Goal: Information Seeking & Learning: Learn about a topic

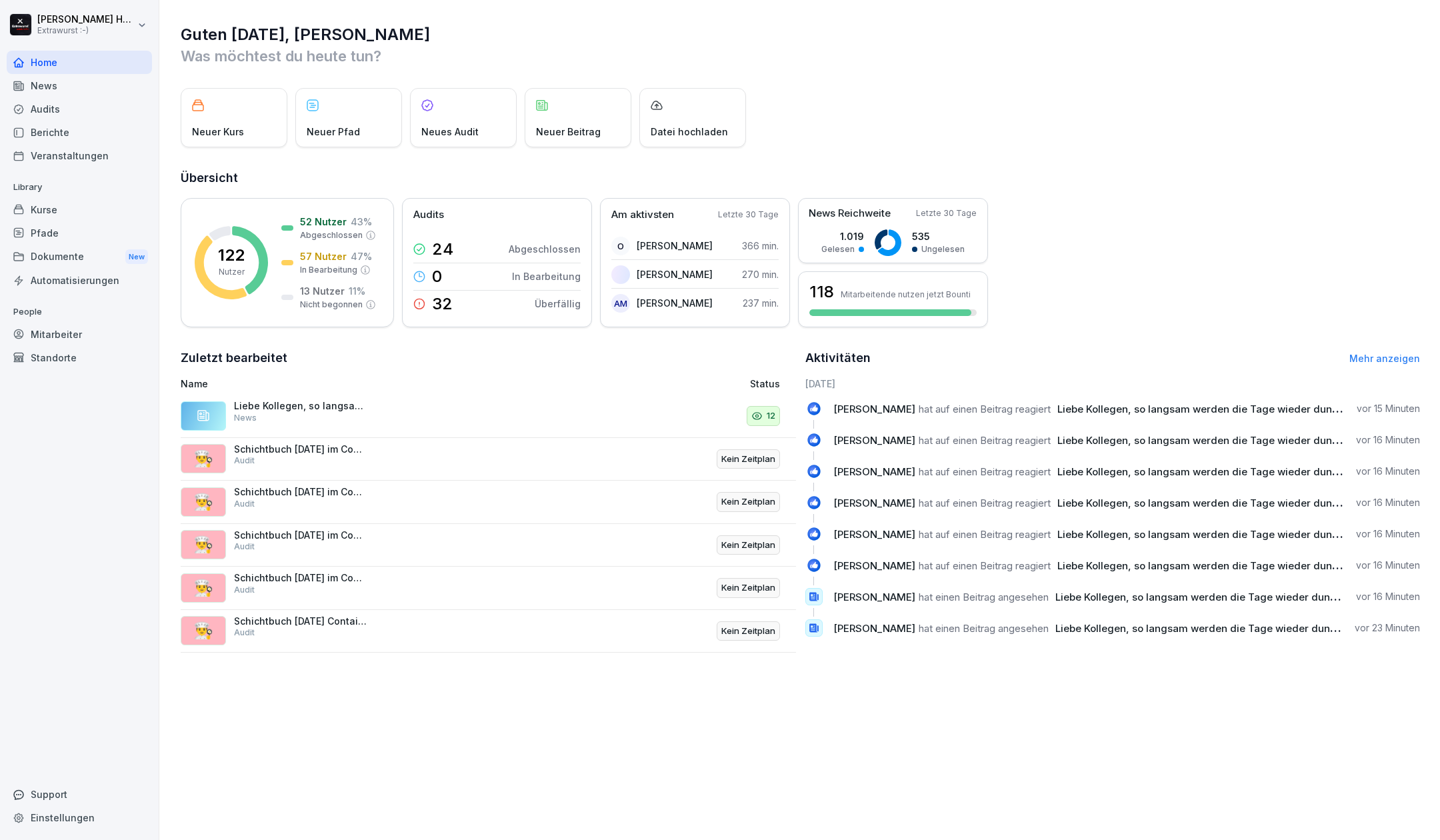
click at [71, 85] on div "News" at bounding box center [80, 86] width 145 height 24
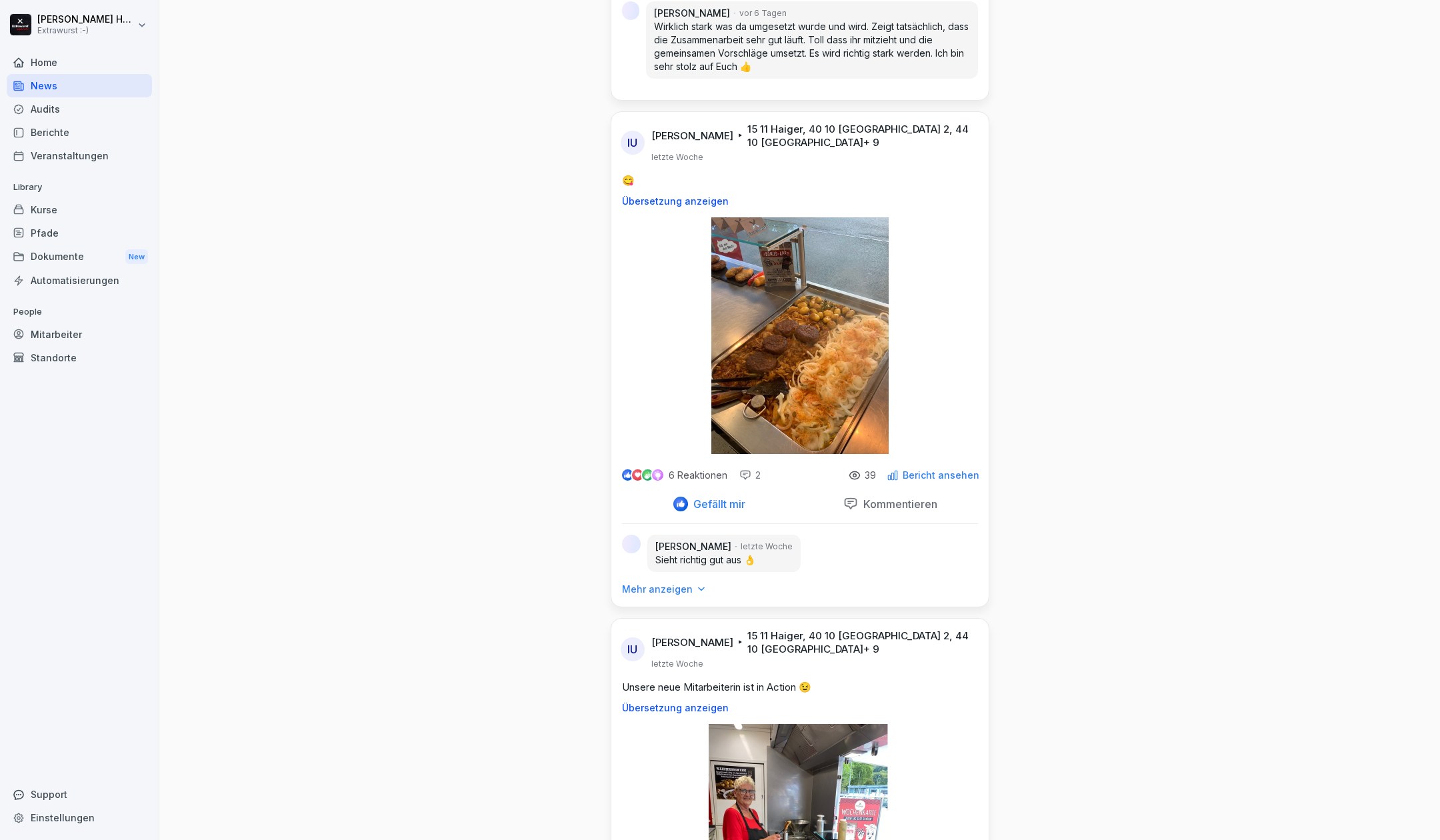
scroll to position [5689, 0]
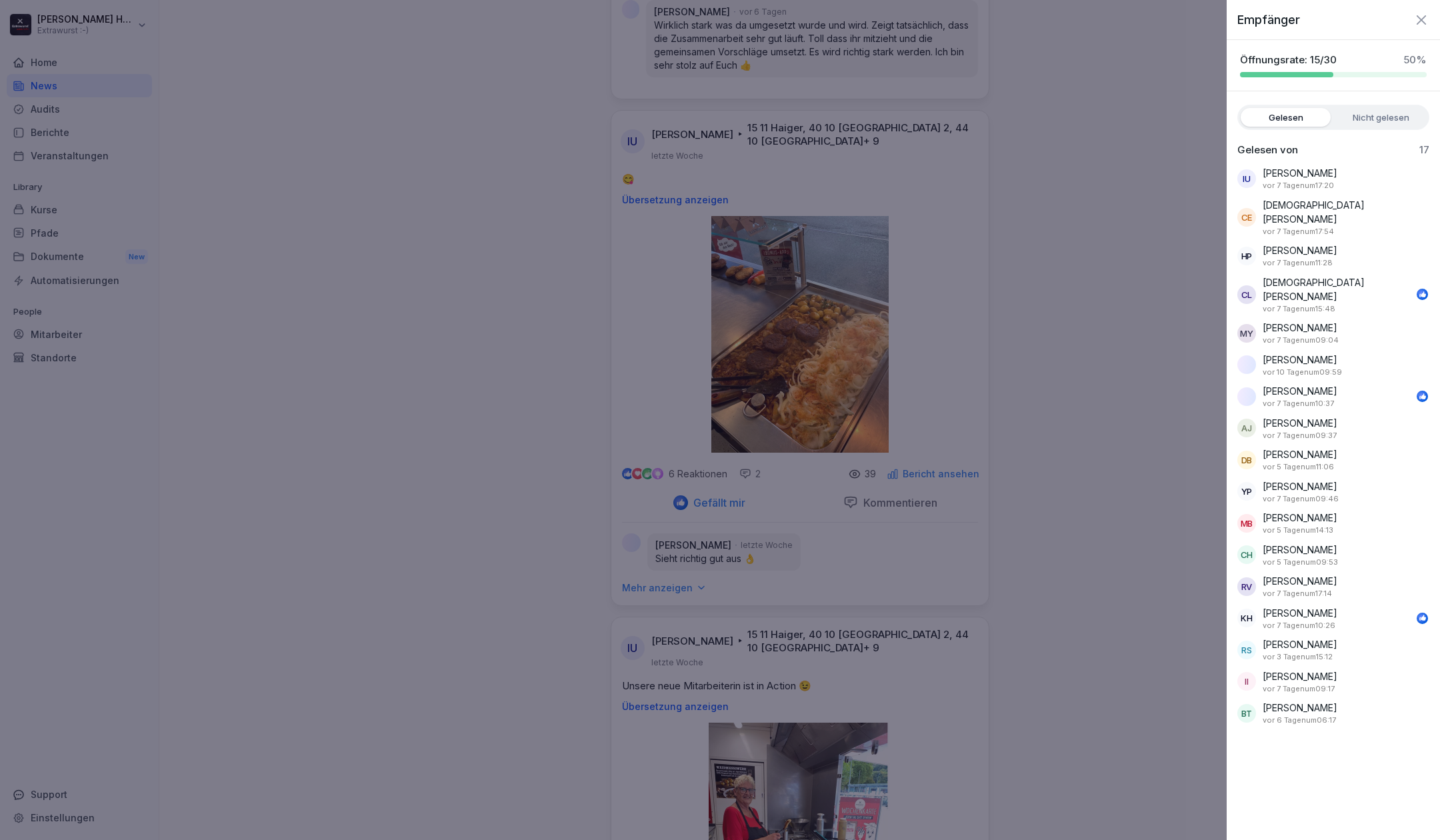
click at [1139, 279] on div at bounding box center [720, 420] width 1440 height 840
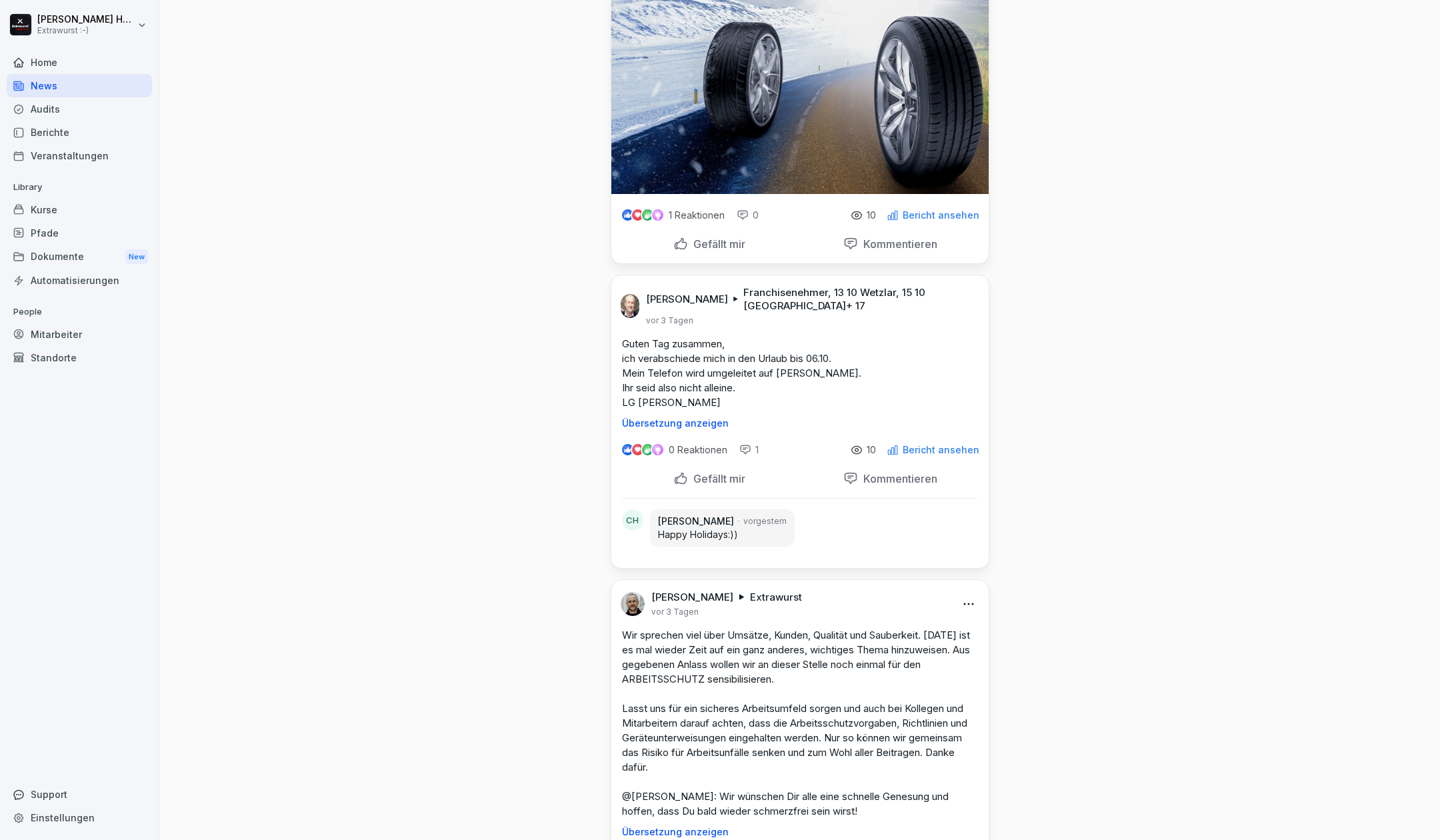
scroll to position [0, 0]
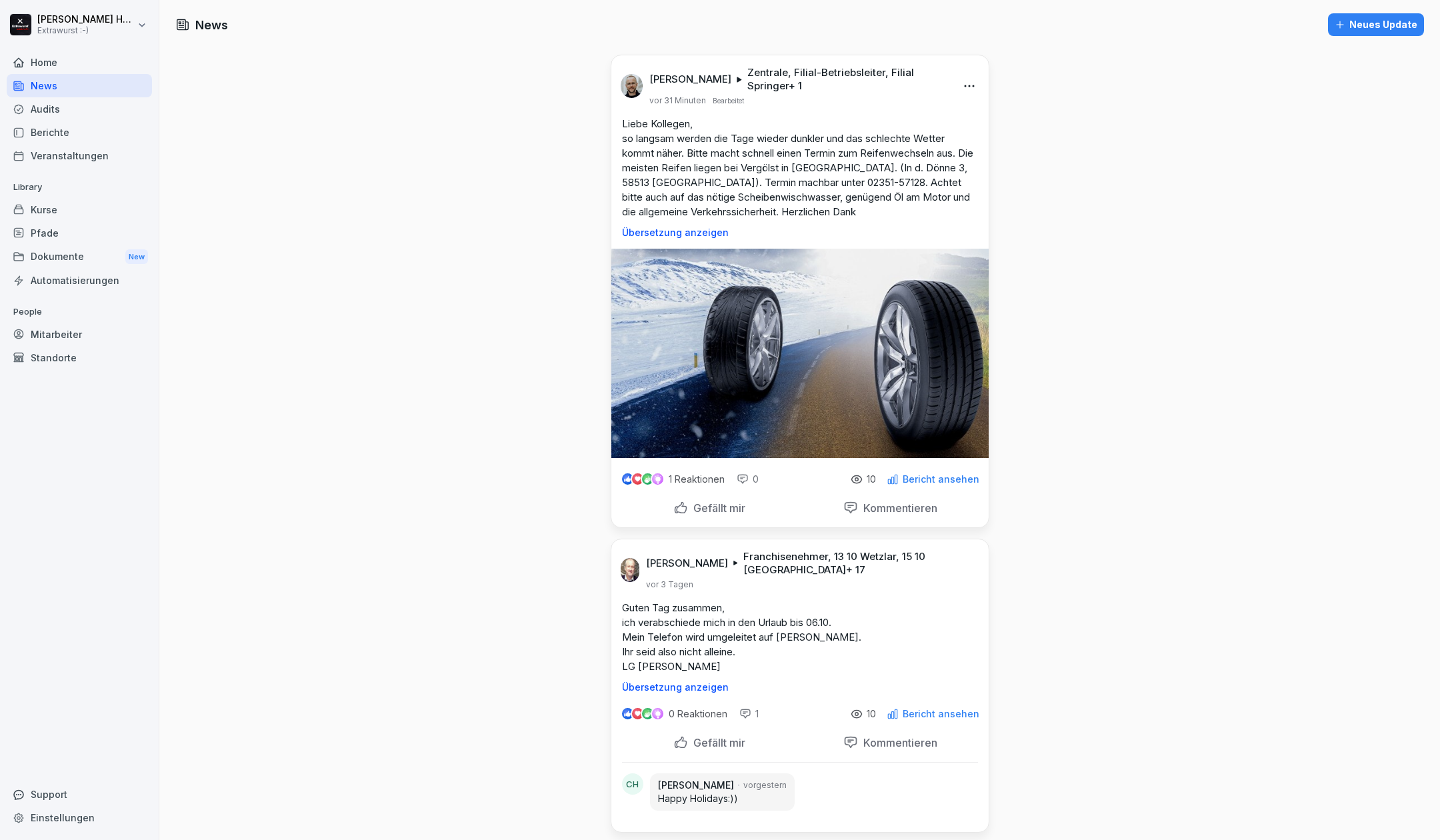
click at [53, 159] on div "Veranstaltungen" at bounding box center [80, 156] width 145 height 24
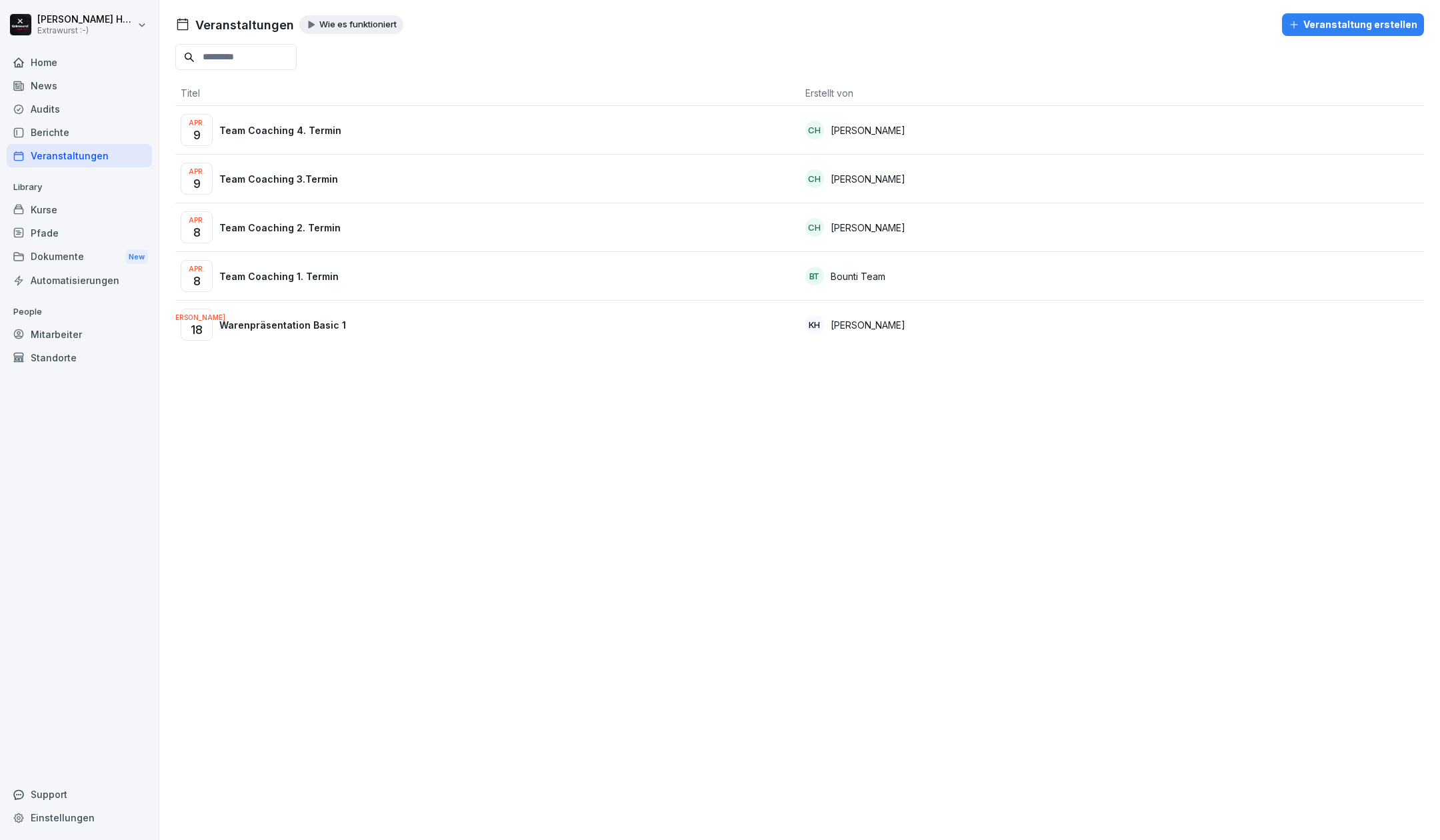
click at [61, 112] on div "Audits" at bounding box center [80, 109] width 145 height 24
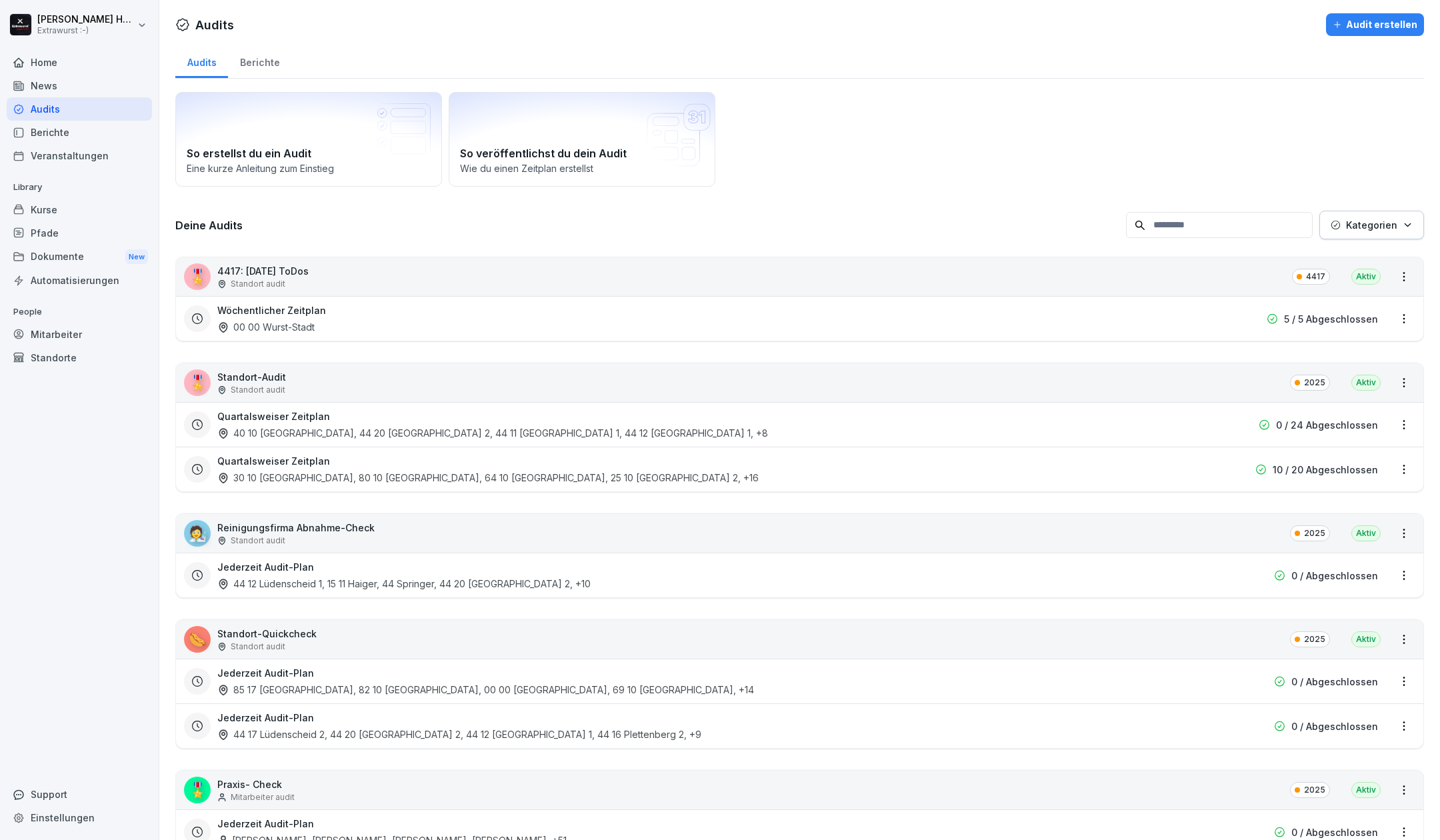
click at [76, 208] on div "Kurse" at bounding box center [80, 209] width 145 height 24
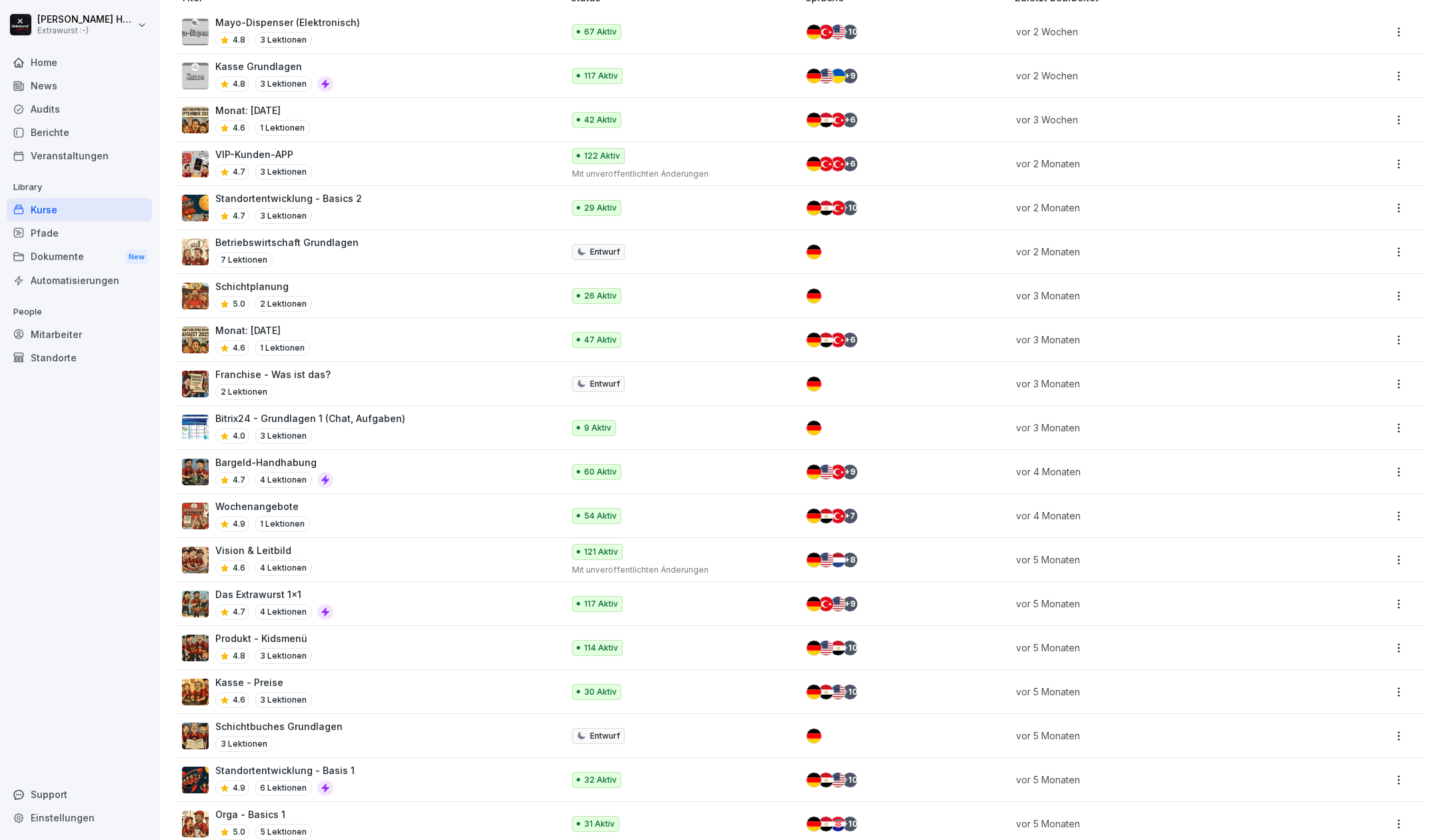
scroll to position [97, 0]
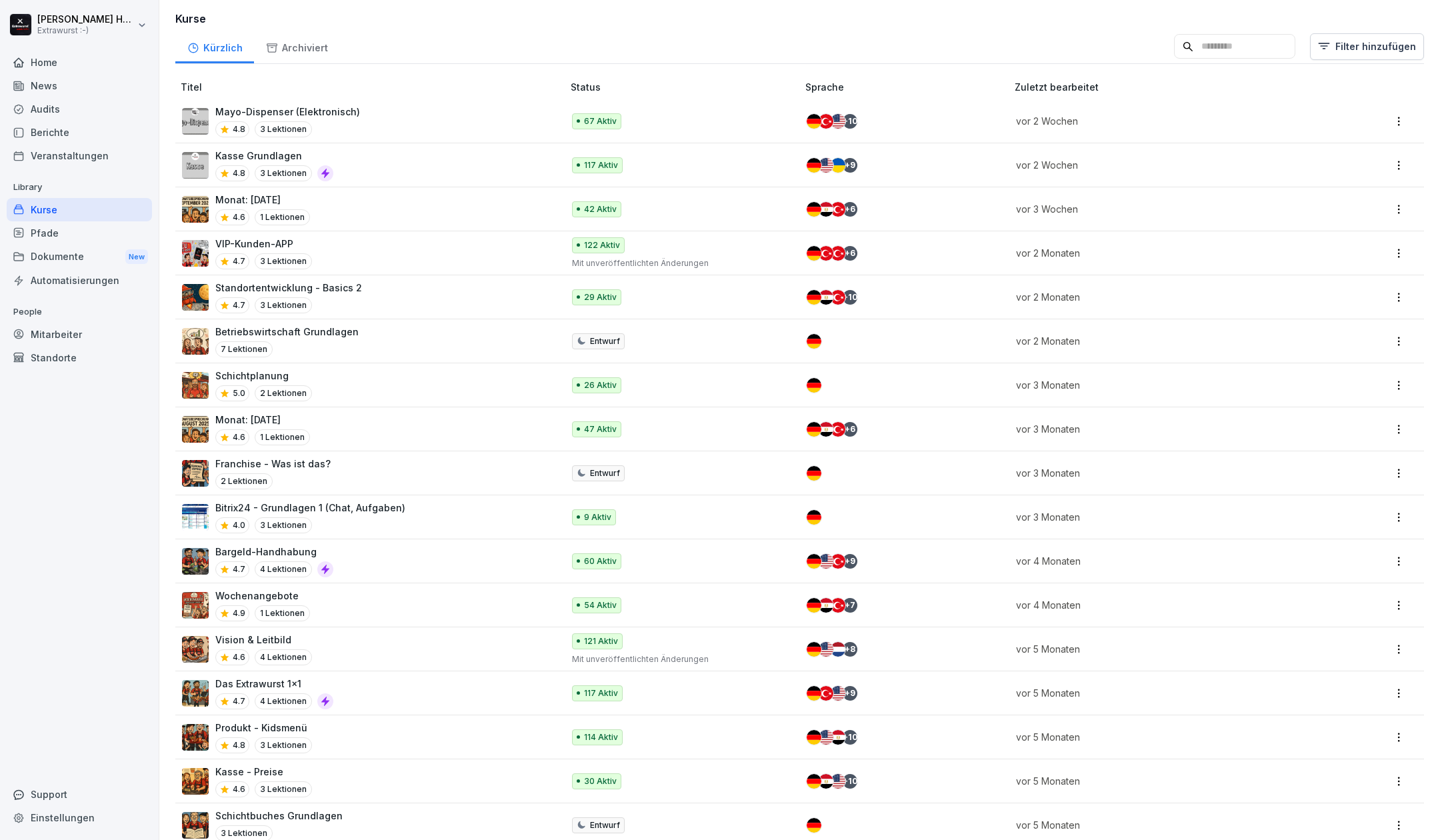
click at [332, 194] on div "Monat: September 2025 4.6 1 Lektionen" at bounding box center [365, 209] width 367 height 32
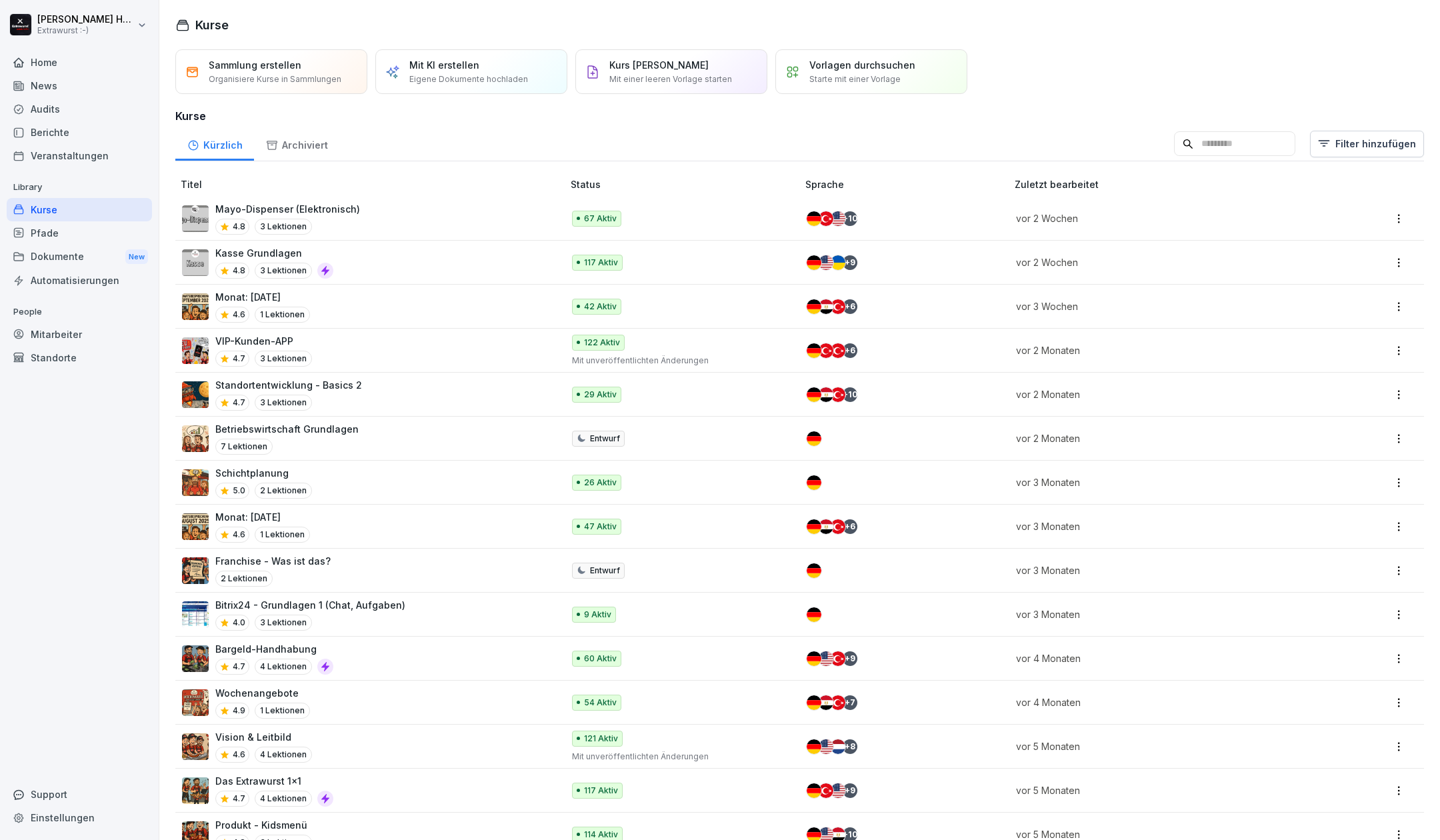
click at [306, 341] on p "VIP-Kunden-APP" at bounding box center [263, 341] width 97 height 14
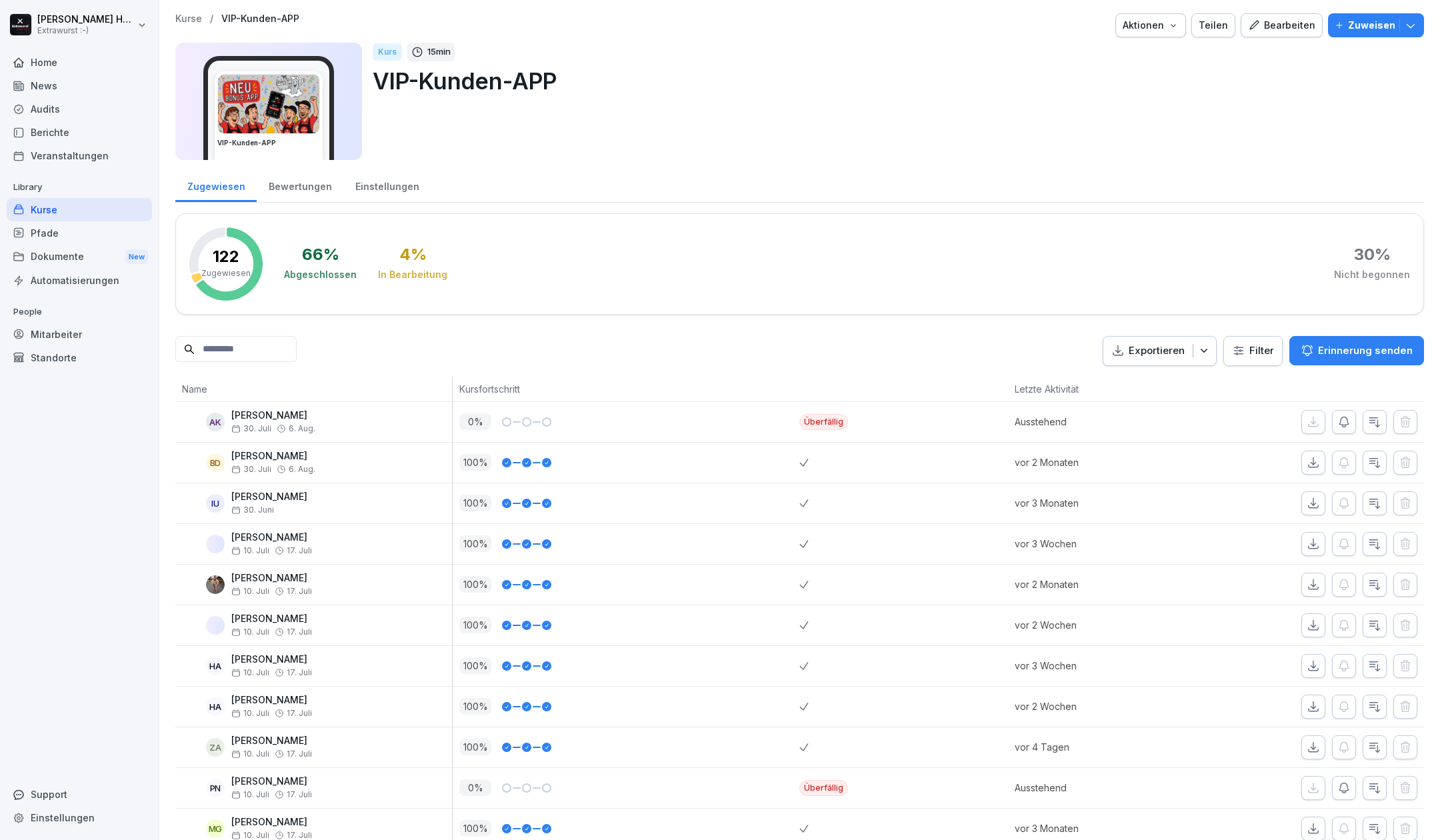
click at [1276, 29] on div "Bearbeiten" at bounding box center [1281, 25] width 67 height 15
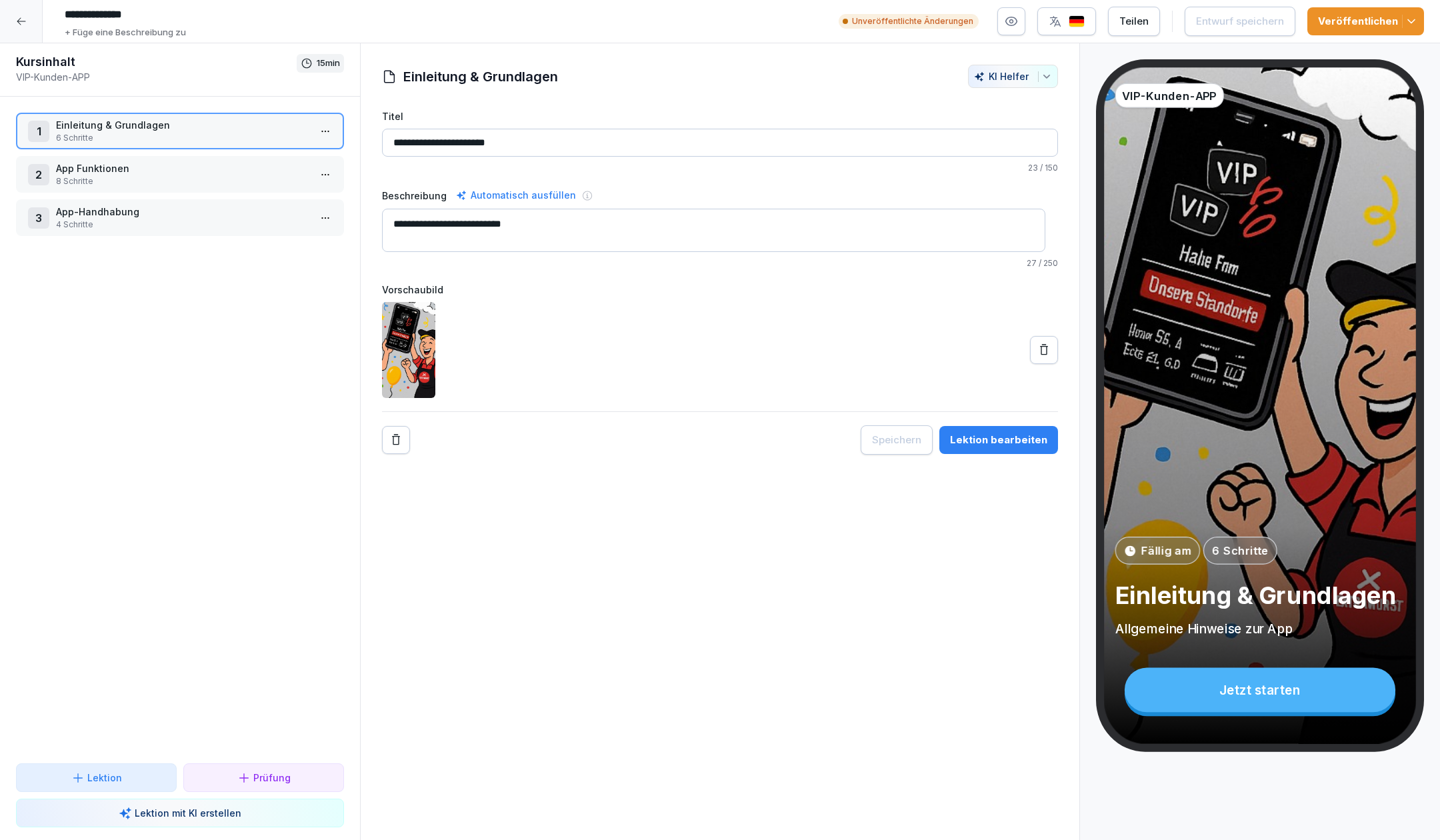
click at [254, 124] on p "Einleitung & Grundlagen" at bounding box center [183, 125] width 253 height 14
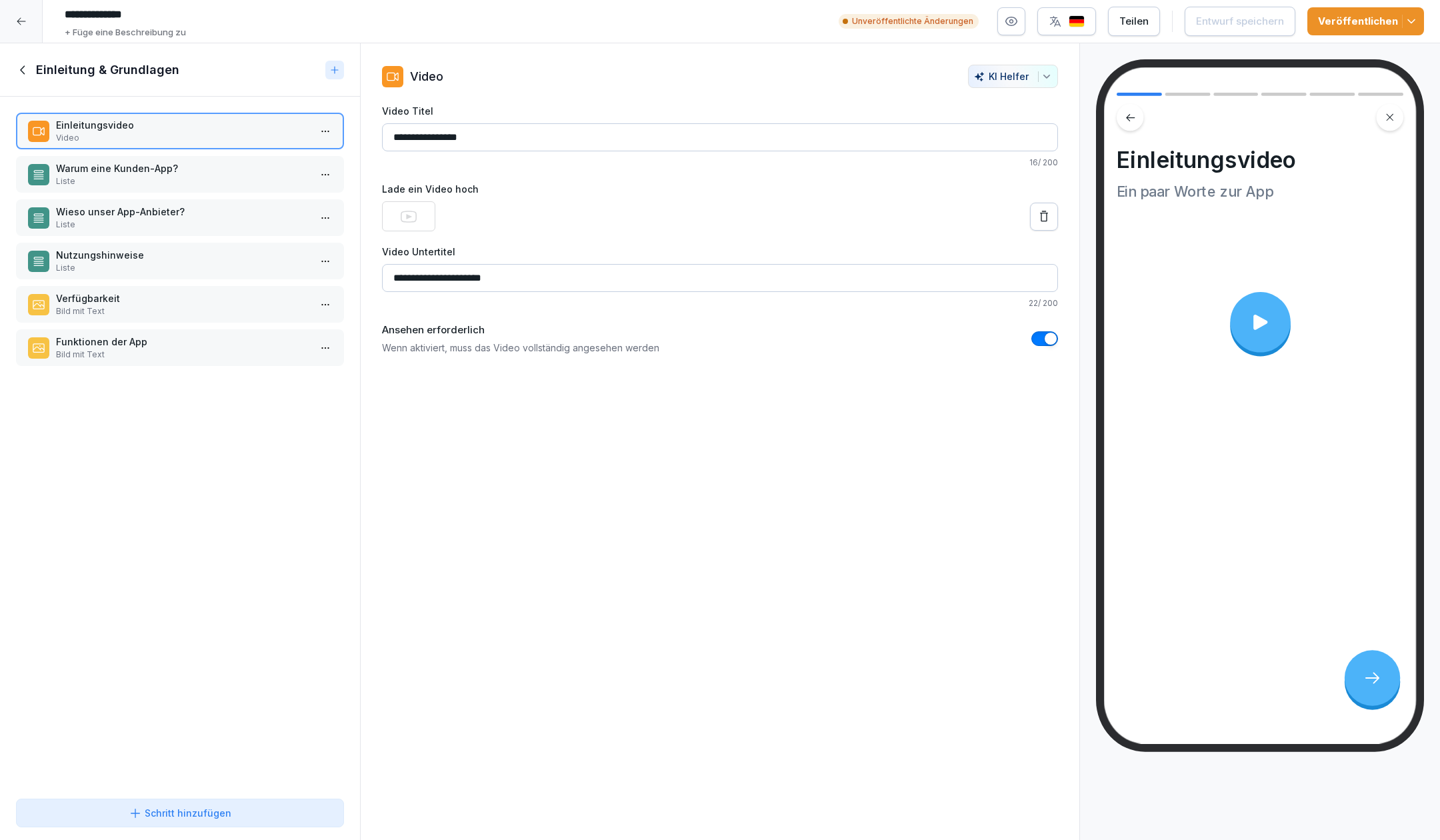
click at [214, 175] on p "Warum eine Kunden-App?" at bounding box center [183, 168] width 253 height 14
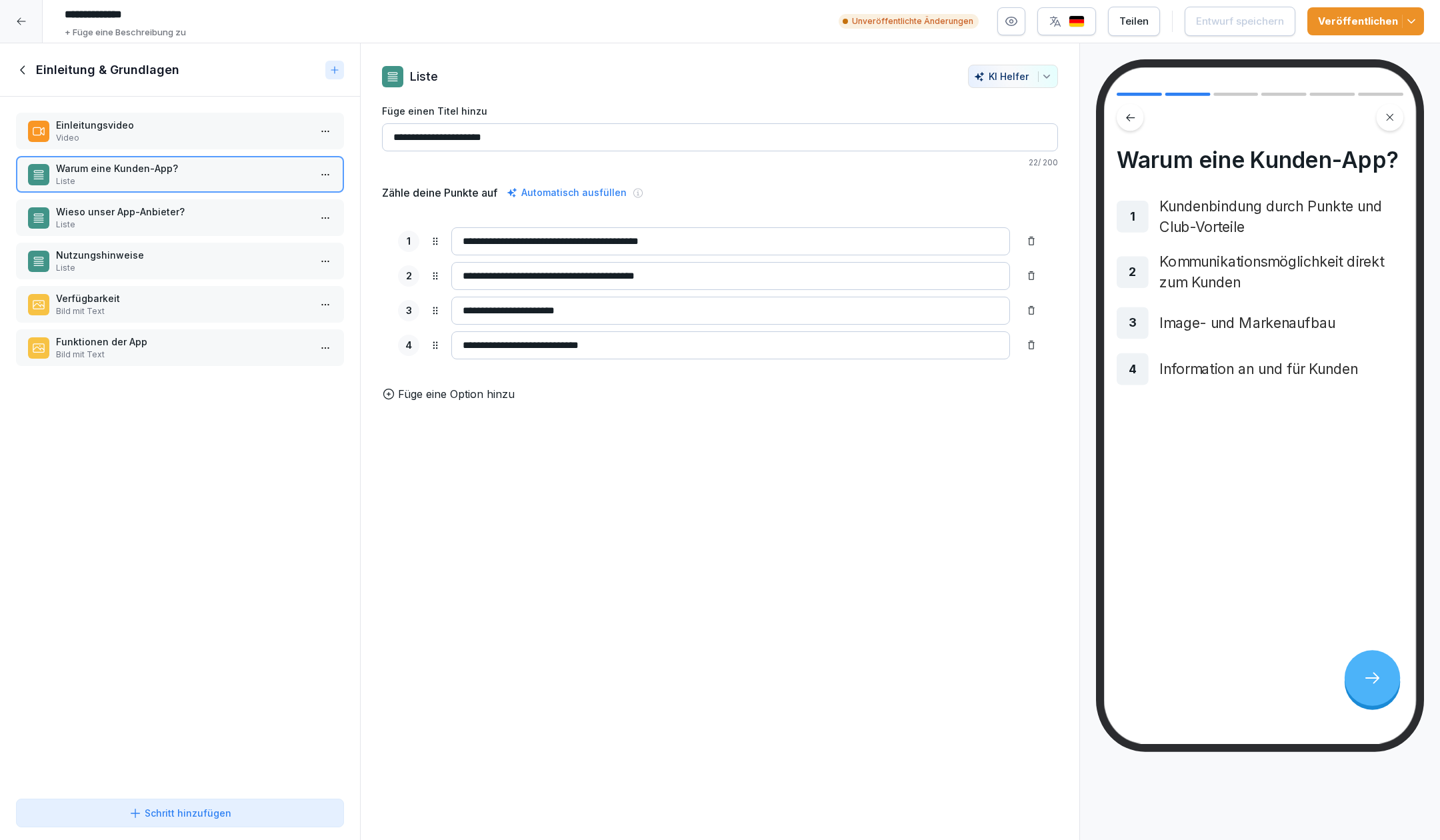
click at [244, 212] on p "Wieso unser App-Anbieter?" at bounding box center [183, 212] width 253 height 14
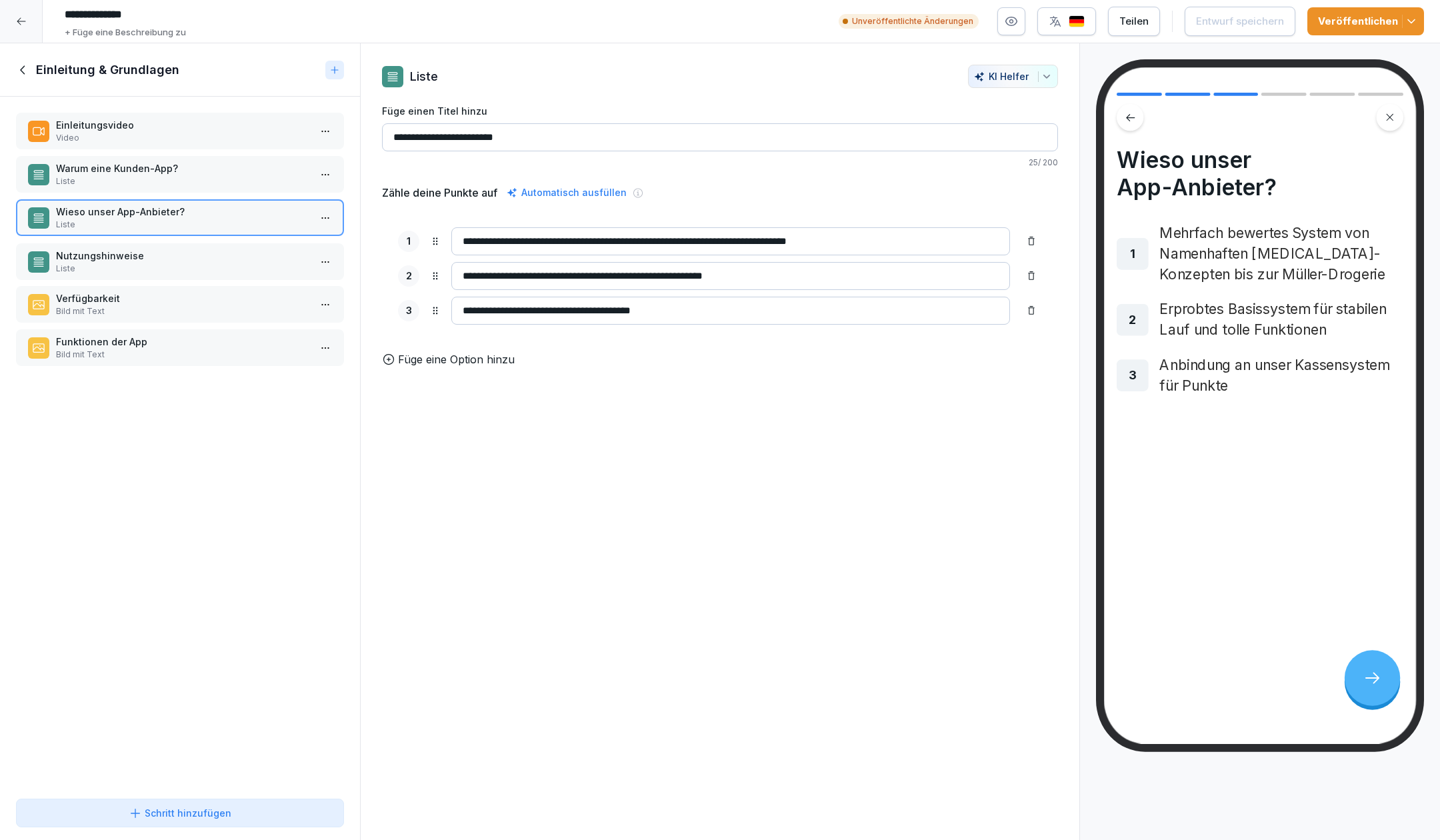
click at [245, 254] on p "Nutzungshinweise" at bounding box center [183, 256] width 253 height 14
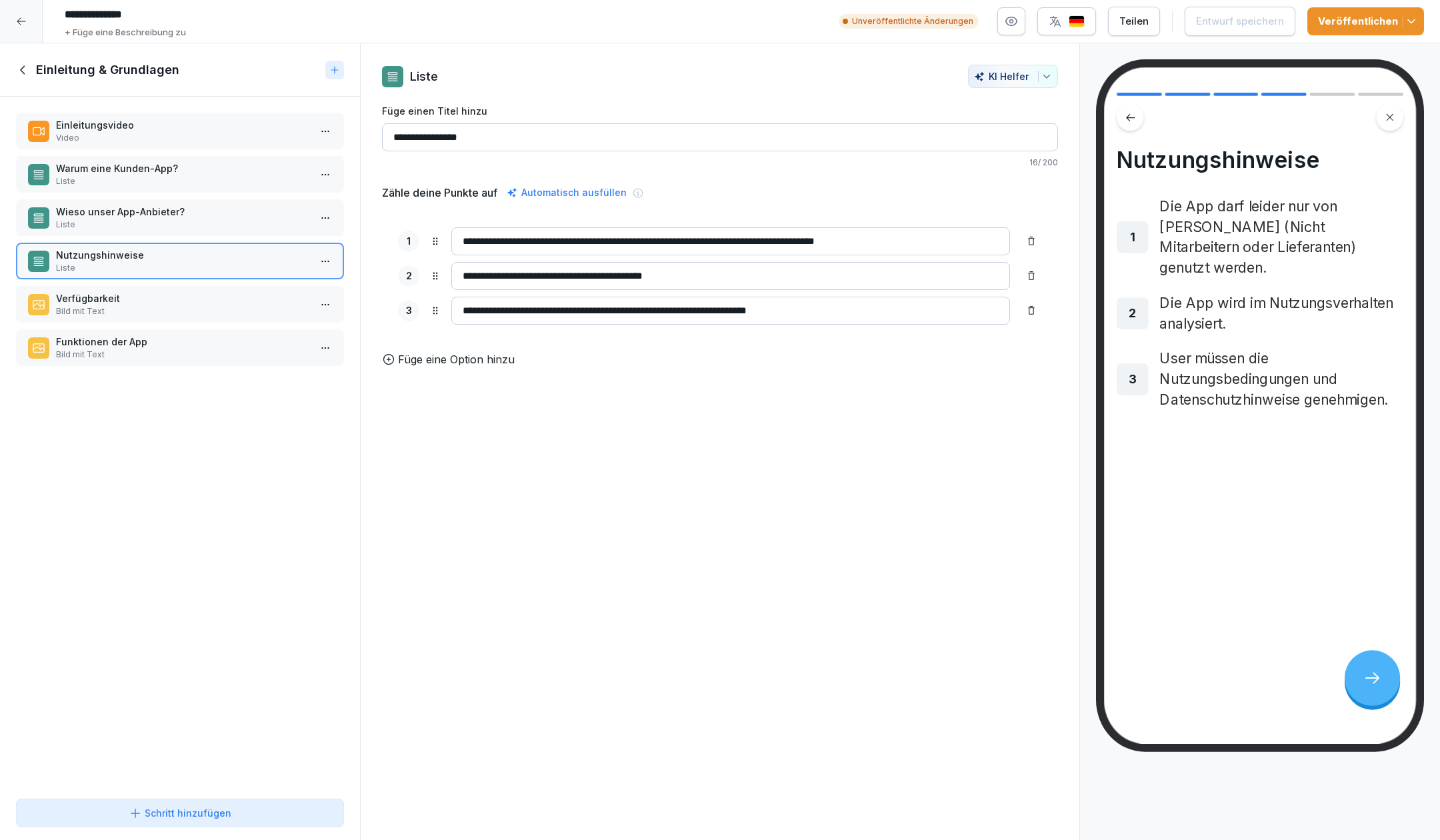
click at [234, 328] on div "Einleitungsvideo Video Warum eine Kunden-App? Liste Wieso unser App-Anbieter? L…" at bounding box center [180, 445] width 360 height 697
click at [27, 66] on icon at bounding box center [23, 70] width 15 height 15
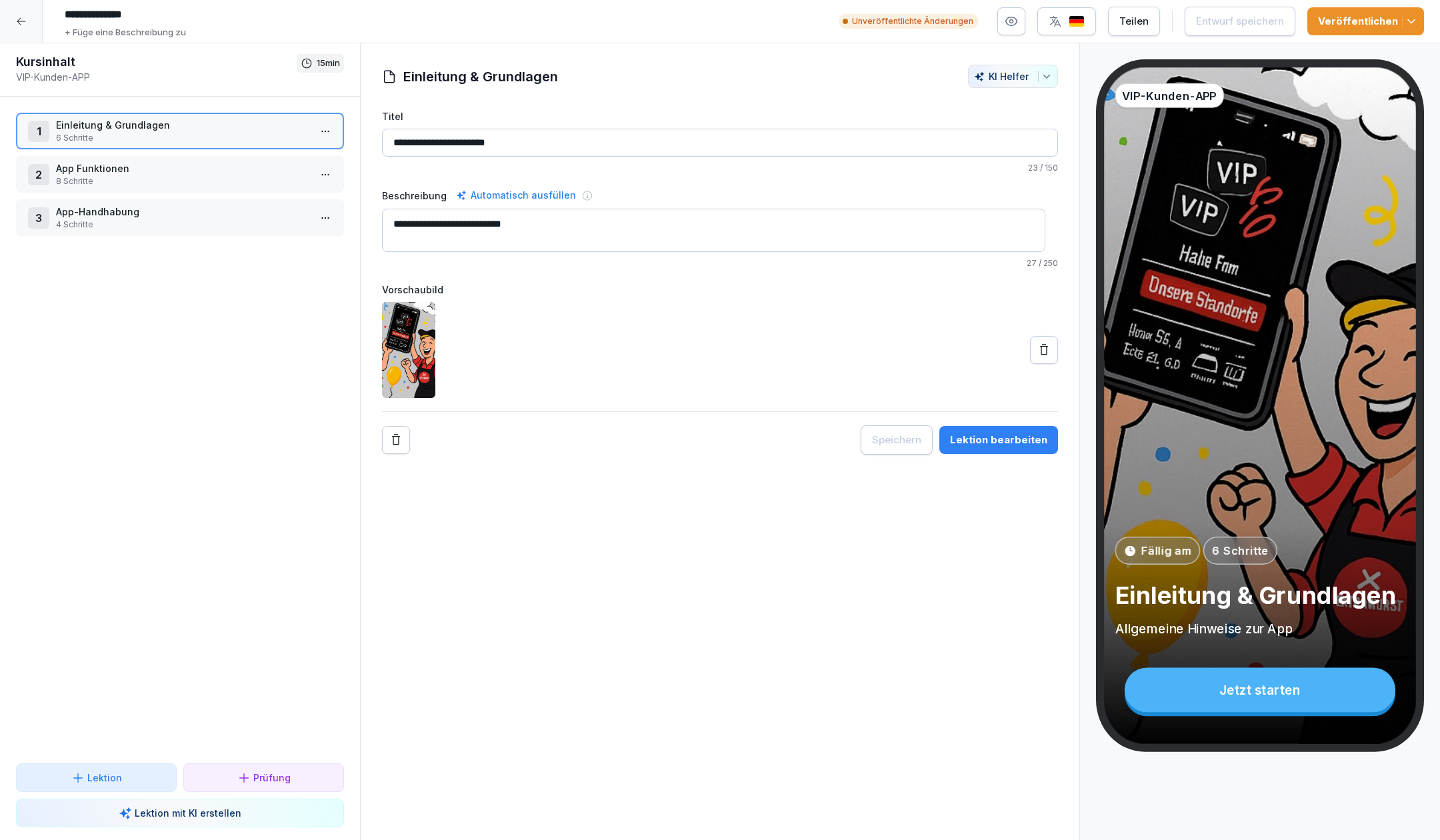
click at [158, 182] on p "8 Schritte" at bounding box center [183, 181] width 253 height 12
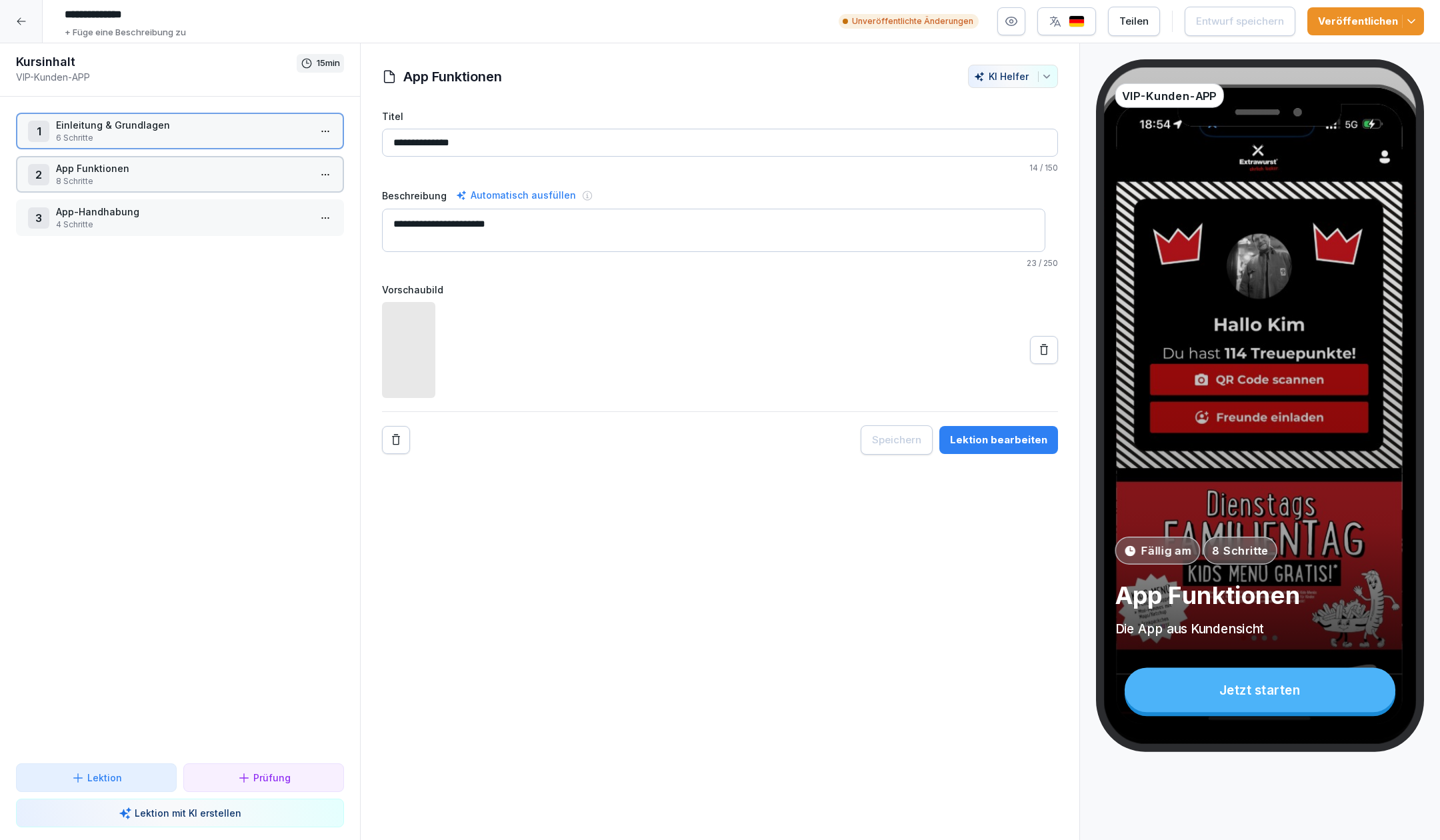
click at [158, 182] on p "8 Schritte" at bounding box center [183, 181] width 253 height 12
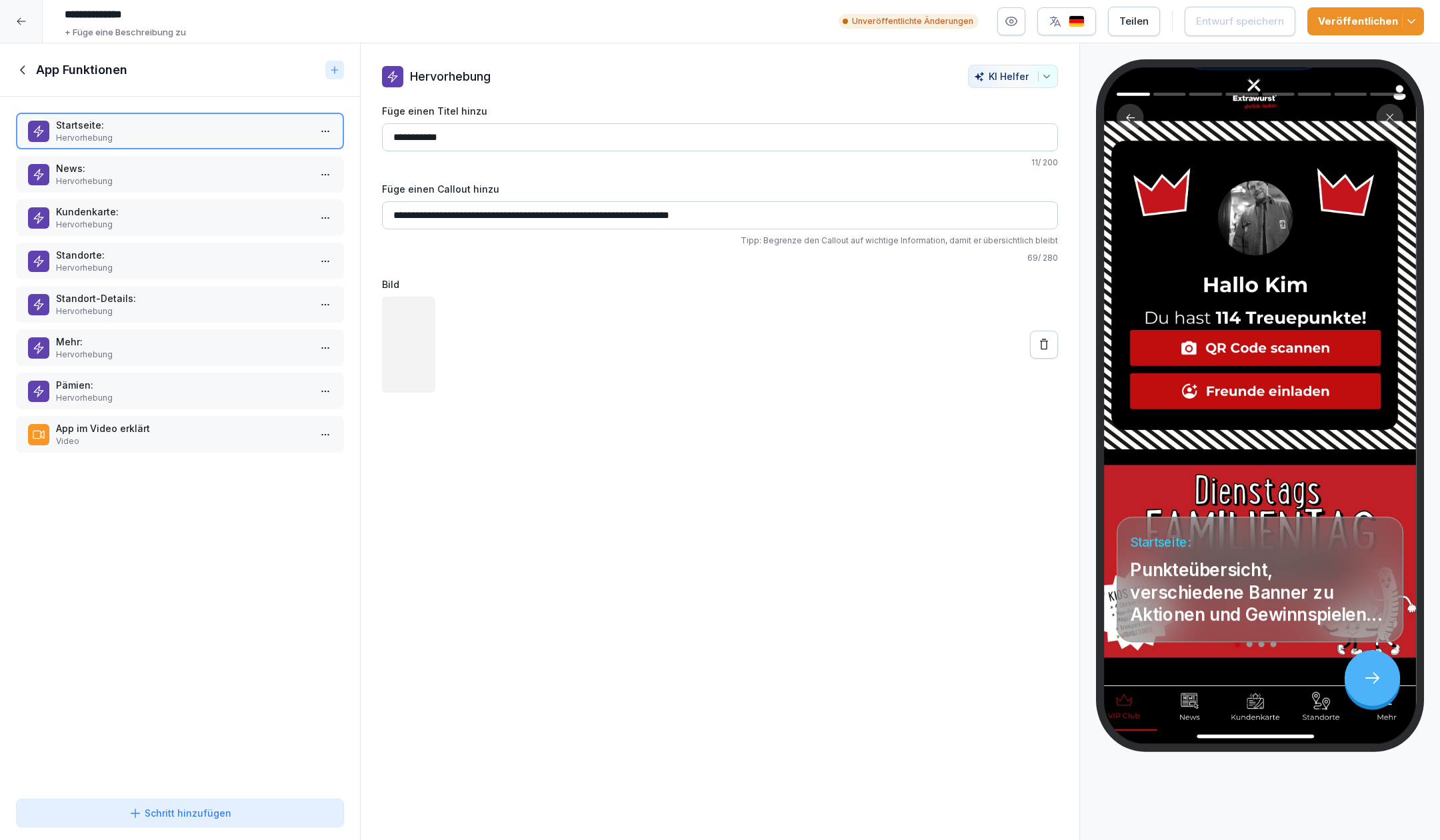
click at [147, 177] on p "Hervorhebung" at bounding box center [183, 181] width 253 height 12
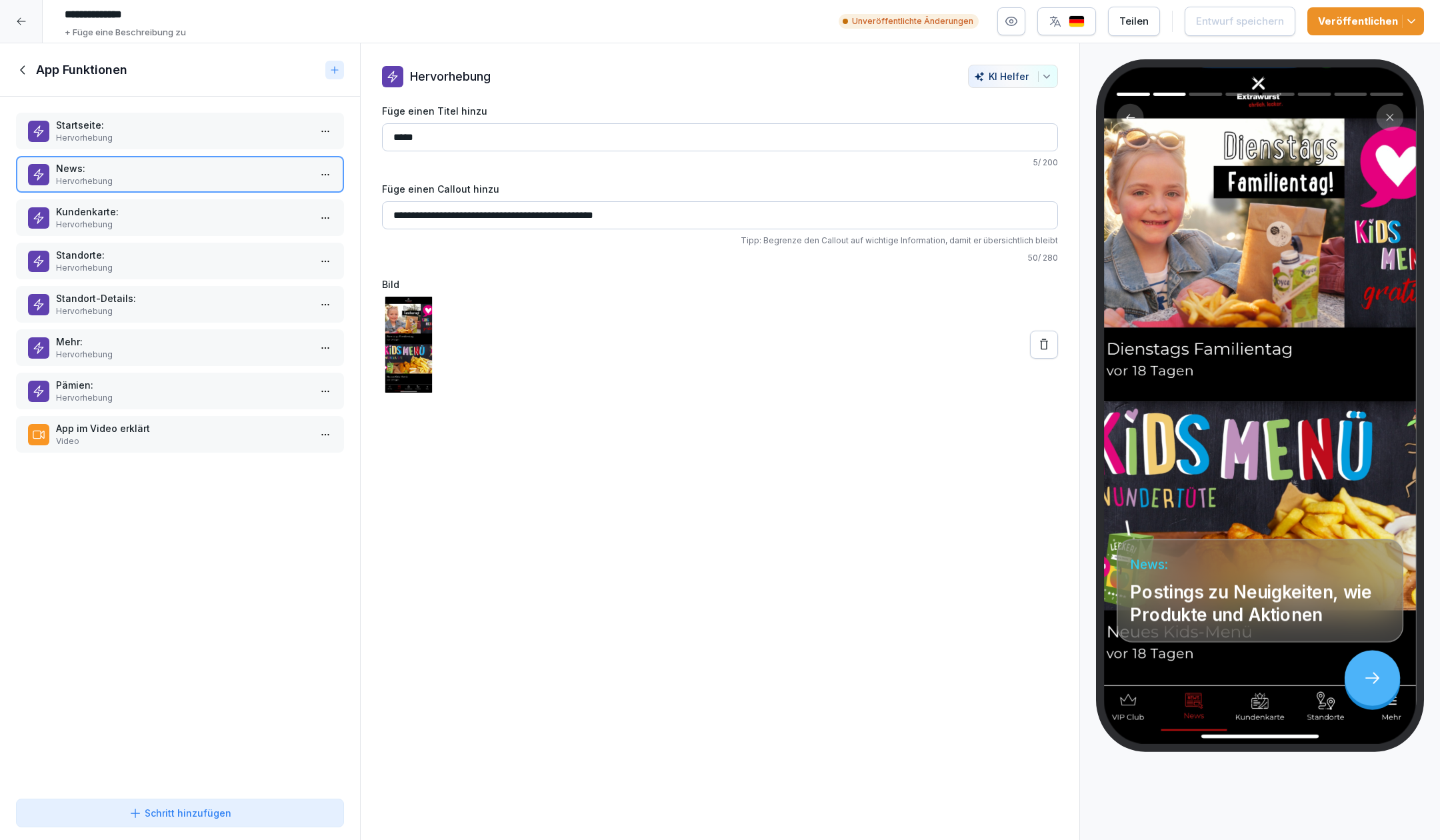
click at [27, 69] on icon at bounding box center [23, 70] width 15 height 15
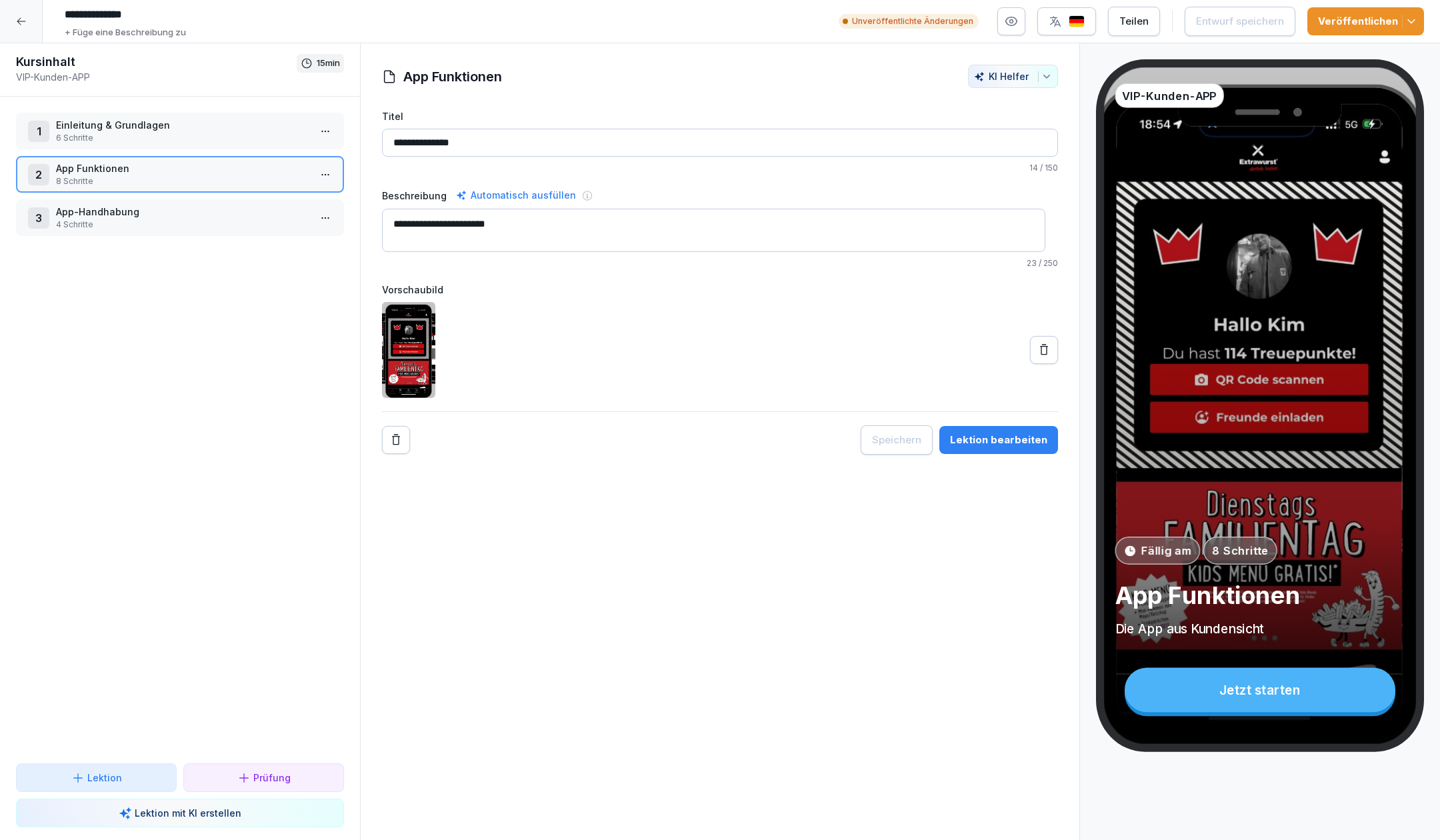
click at [21, 20] on icon at bounding box center [21, 21] width 10 height 10
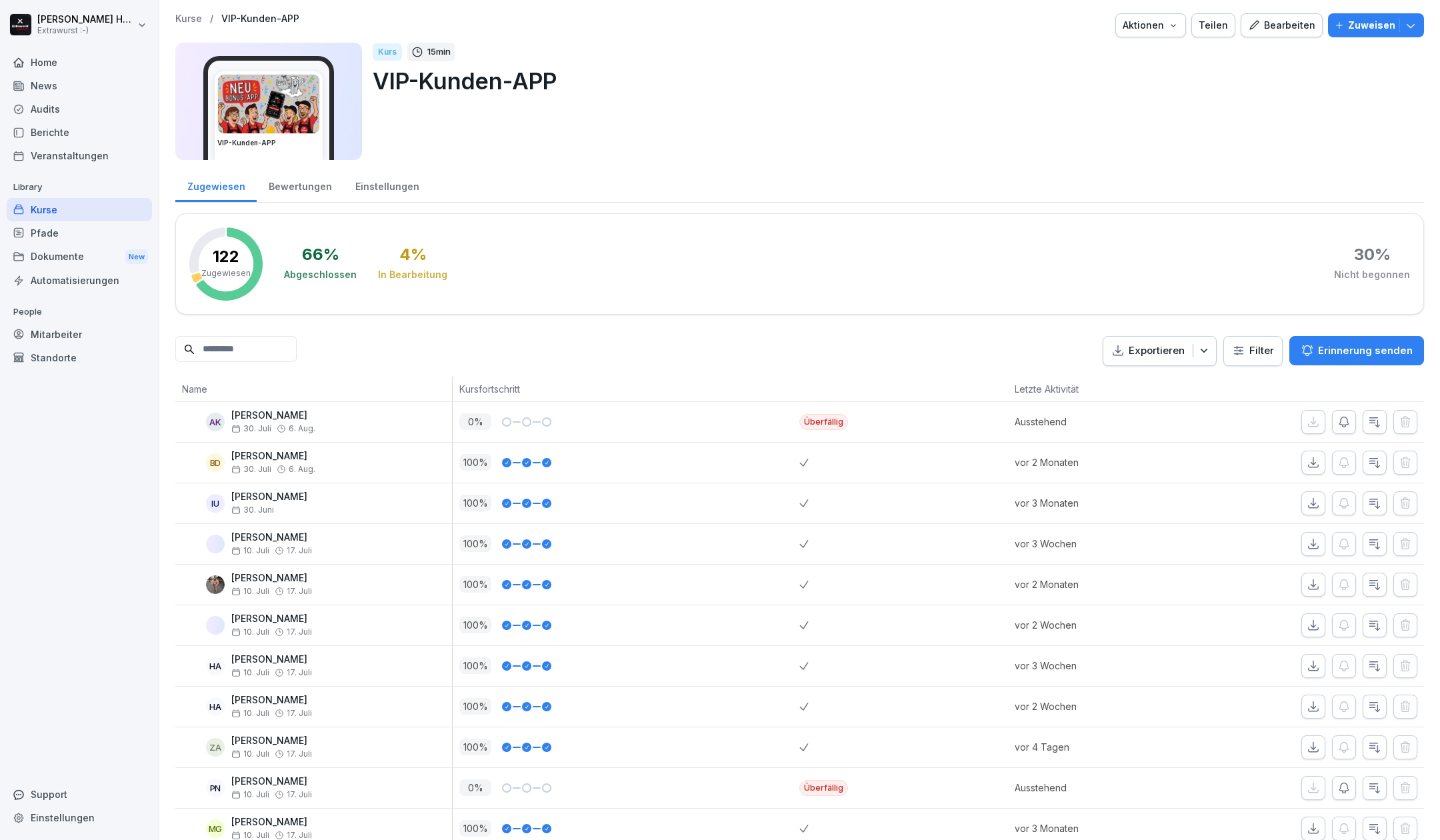
click at [63, 332] on div "Mitarbeiter" at bounding box center [80, 335] width 145 height 24
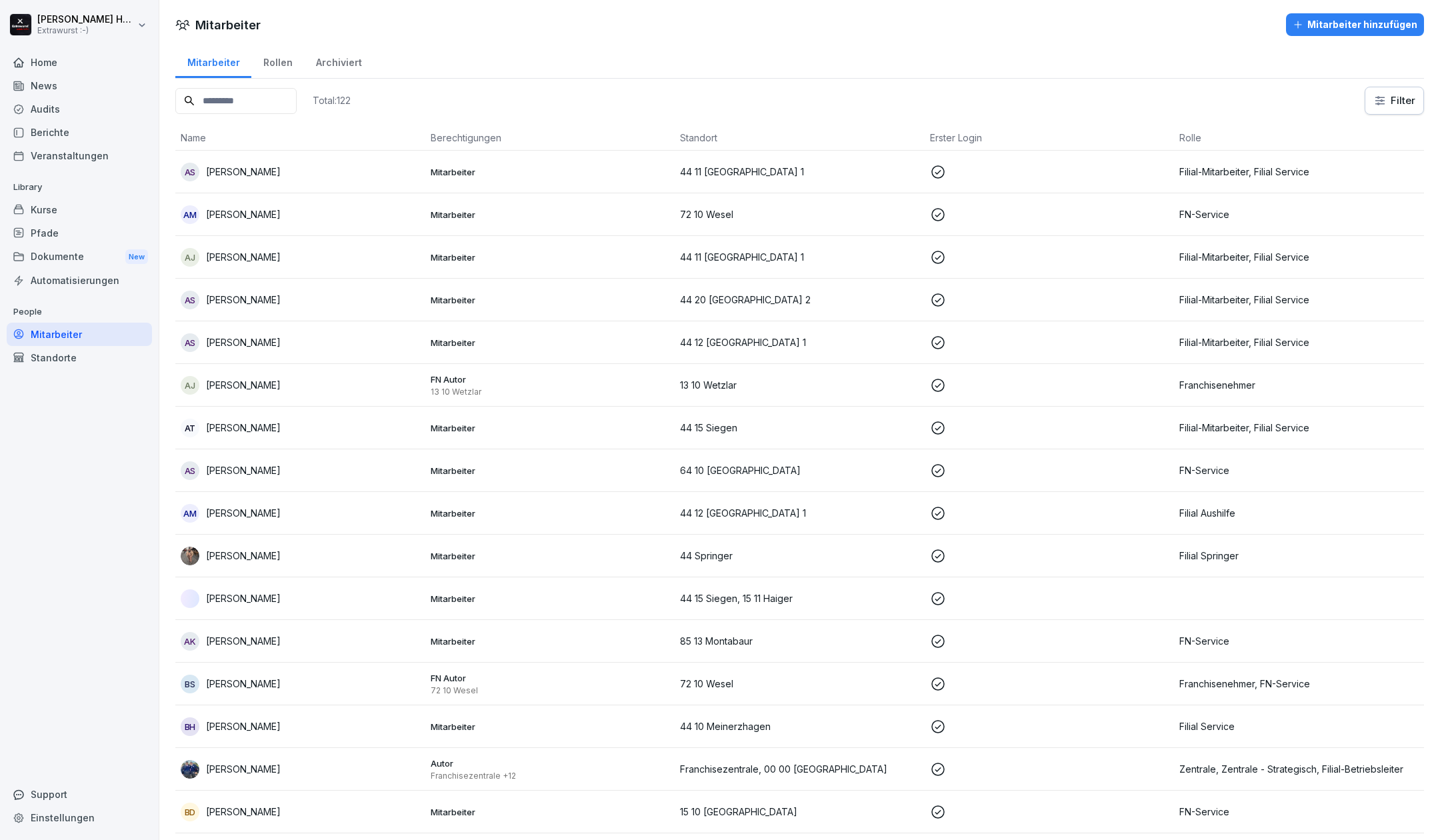
click at [283, 102] on input at bounding box center [236, 101] width 122 height 26
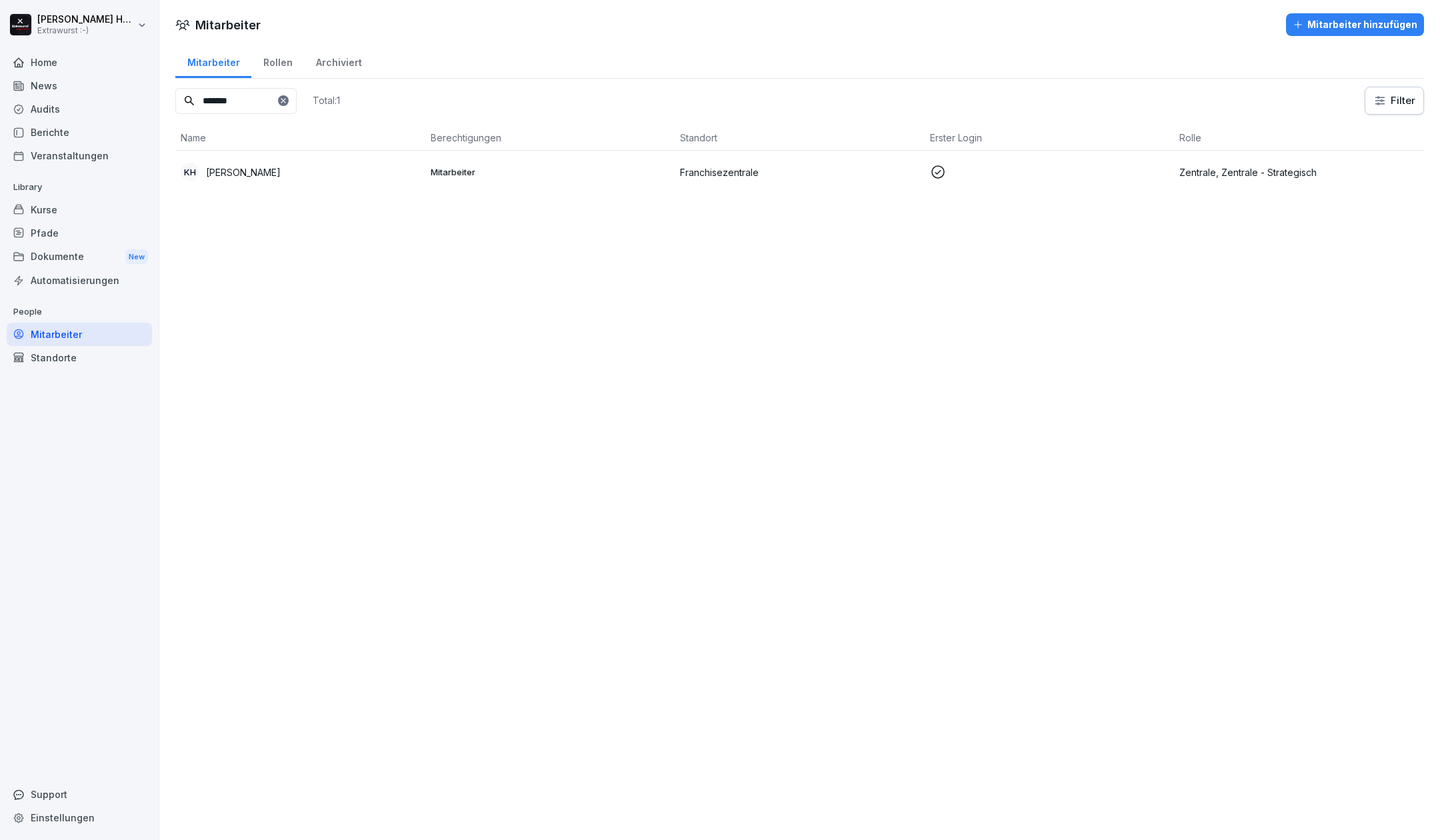
type input "*******"
click at [277, 171] on p "Kathrin Haarmann" at bounding box center [243, 172] width 75 height 14
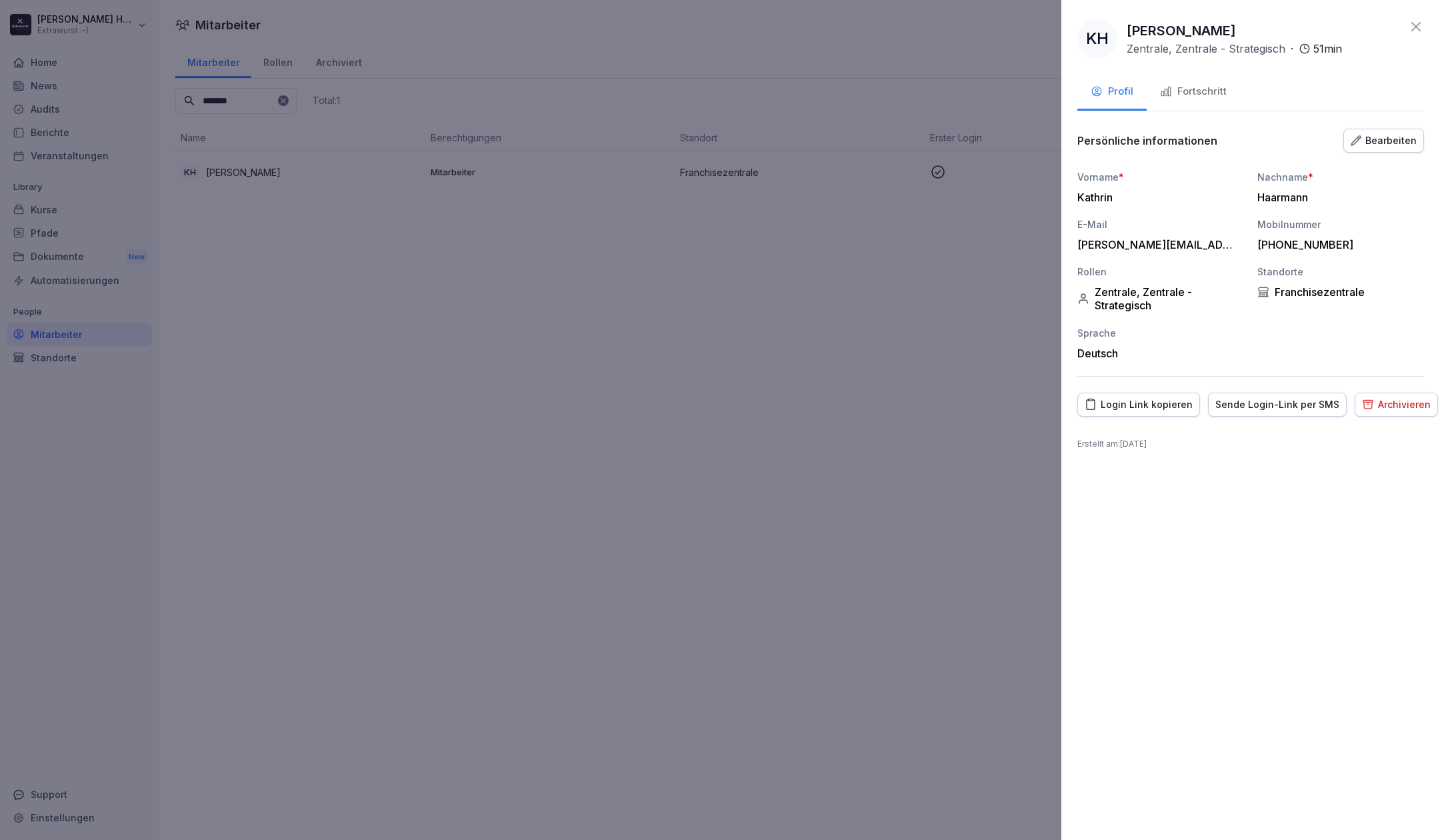
click at [1215, 89] on div "Fortschritt" at bounding box center [1193, 92] width 66 height 15
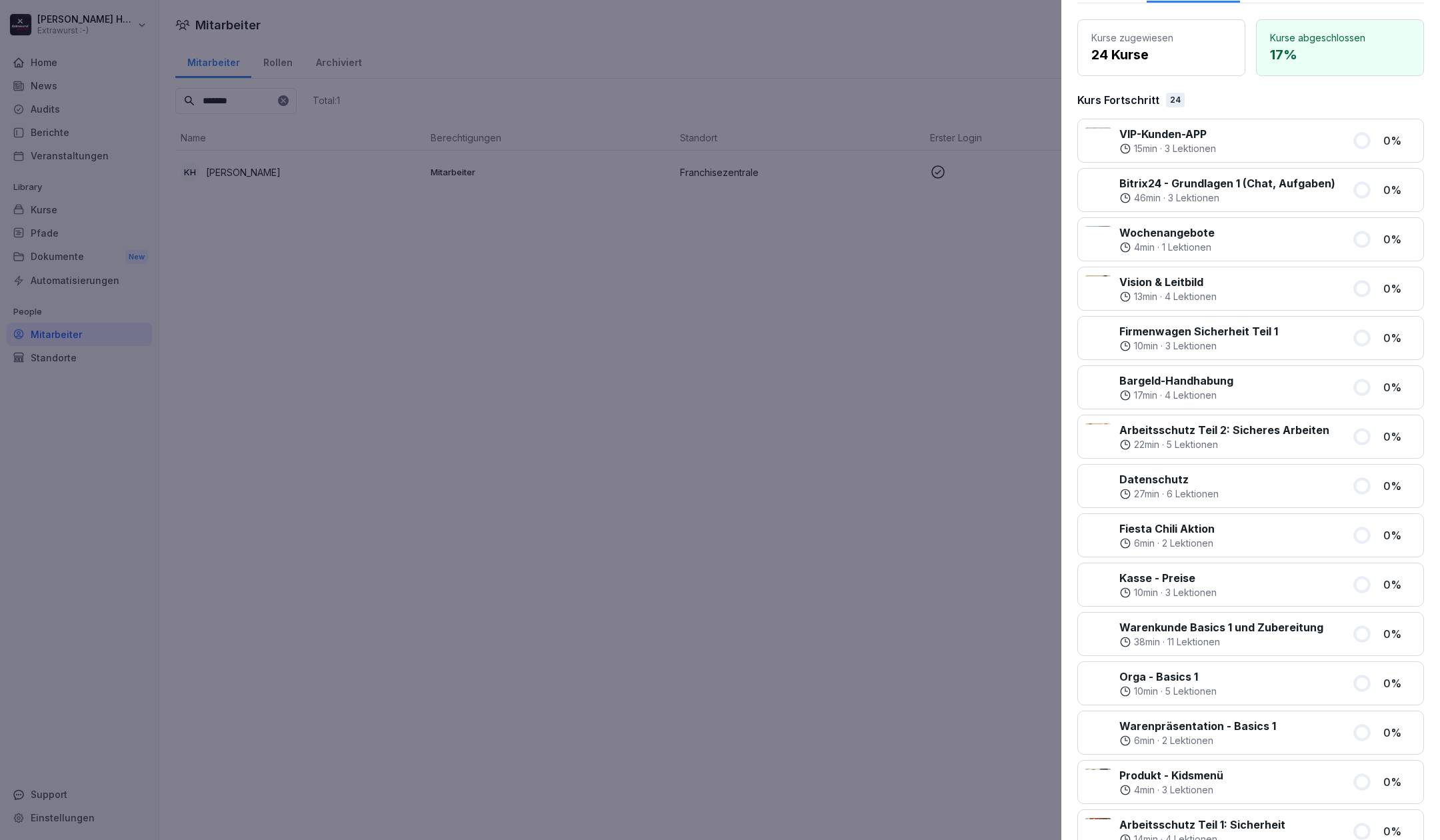
scroll to position [82, 0]
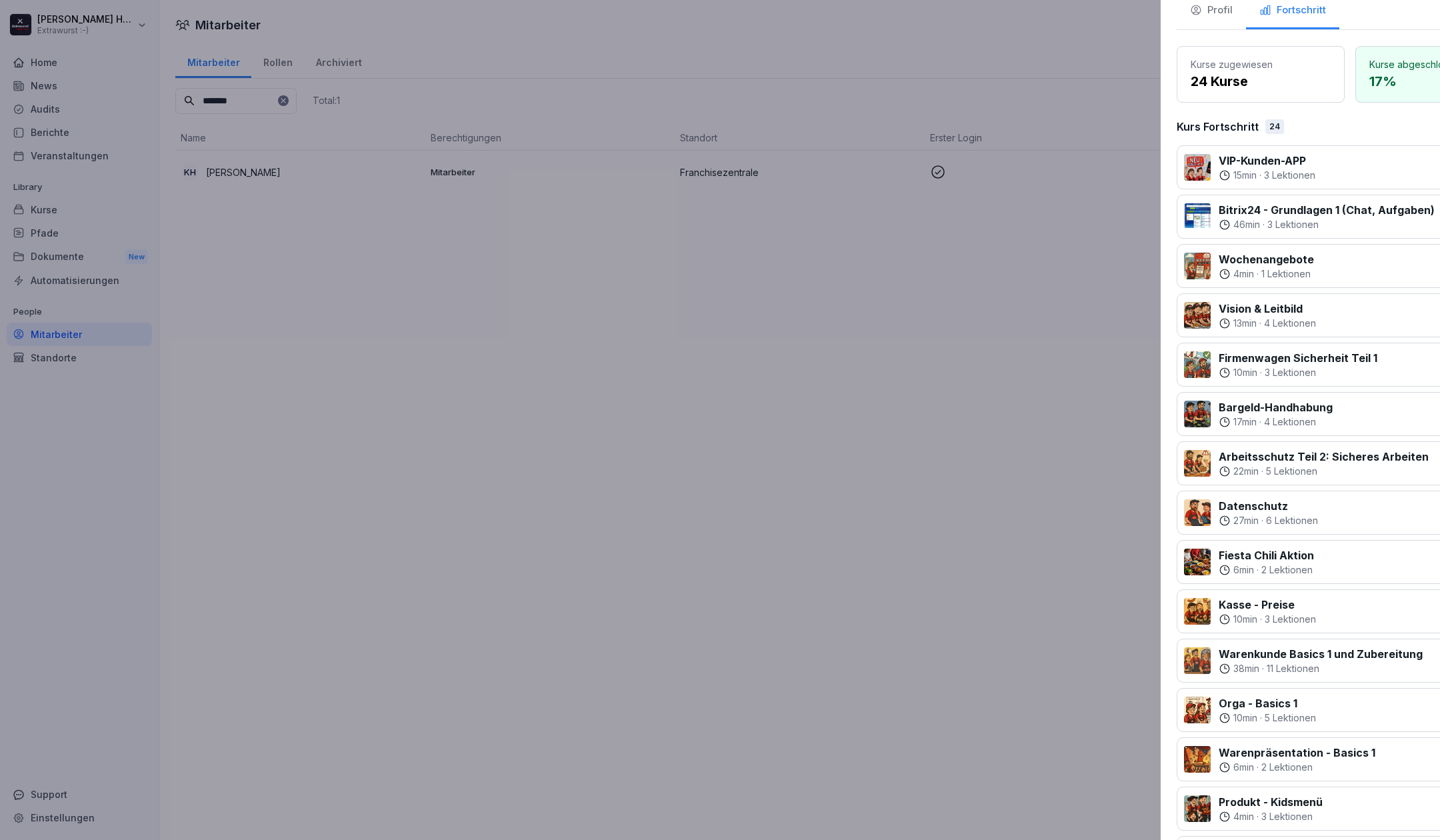
click at [122, 590] on div at bounding box center [720, 420] width 1440 height 840
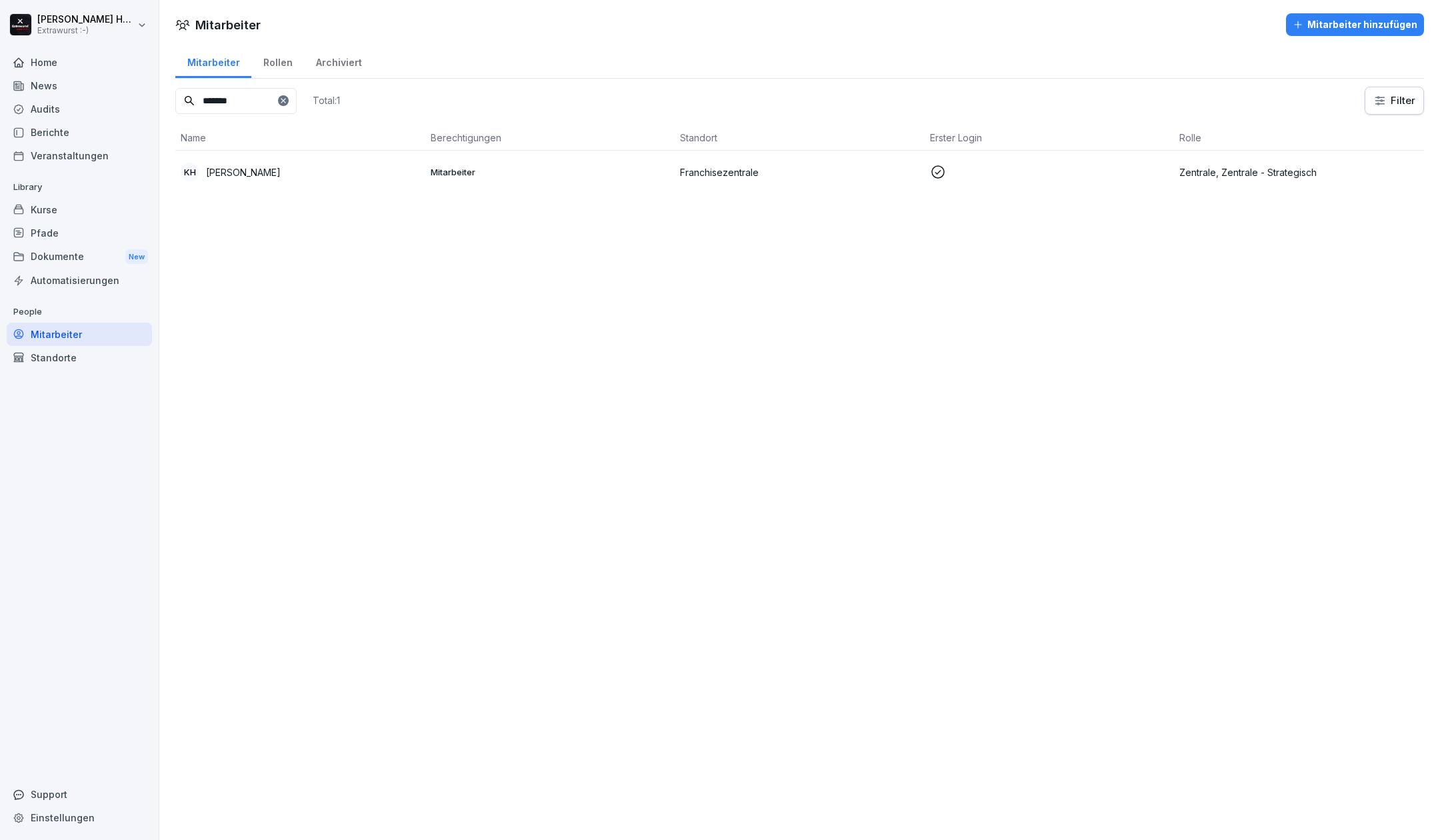
click at [56, 60] on div "Home" at bounding box center [80, 62] width 145 height 24
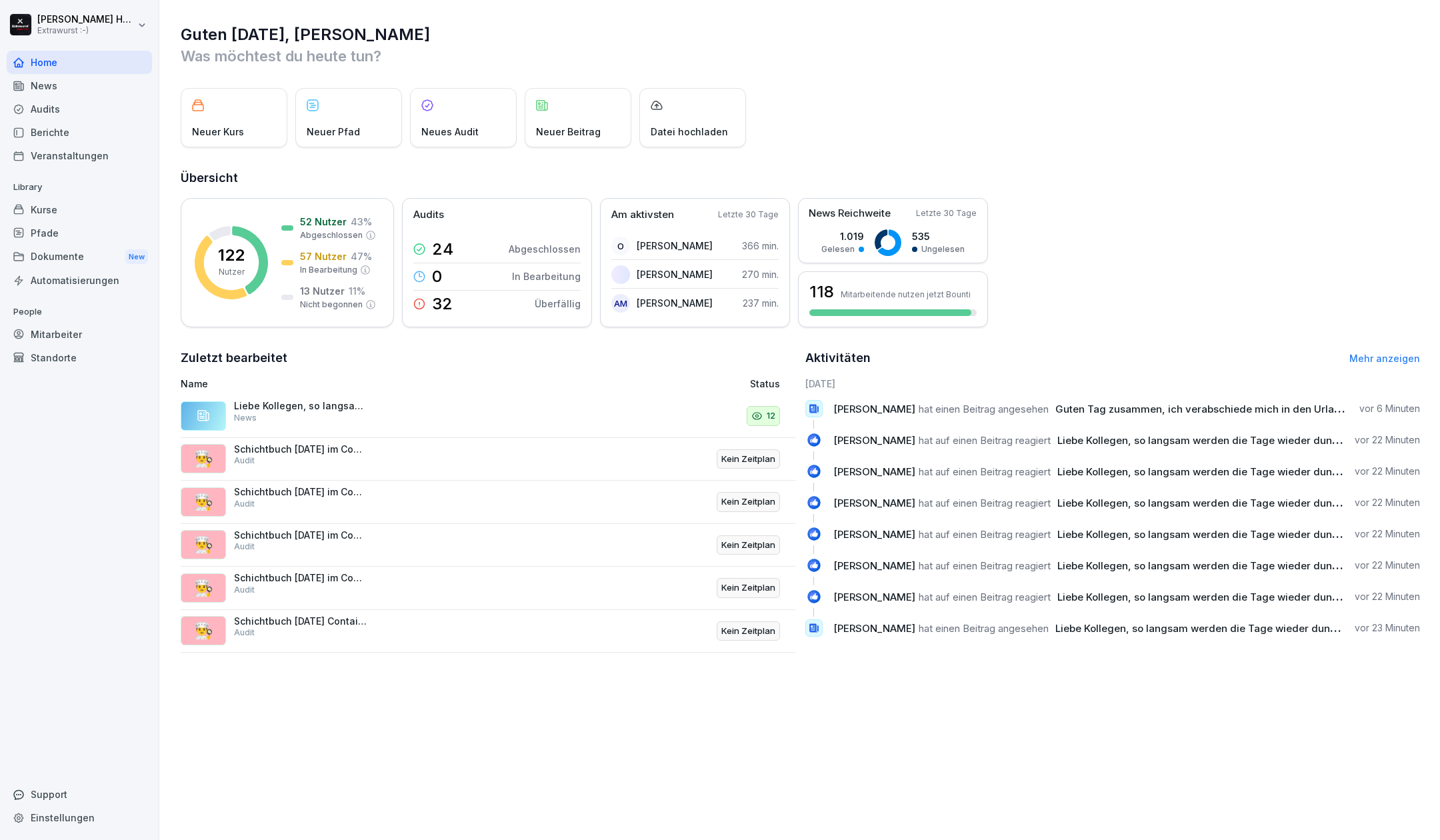
click at [50, 88] on div "News" at bounding box center [80, 86] width 145 height 24
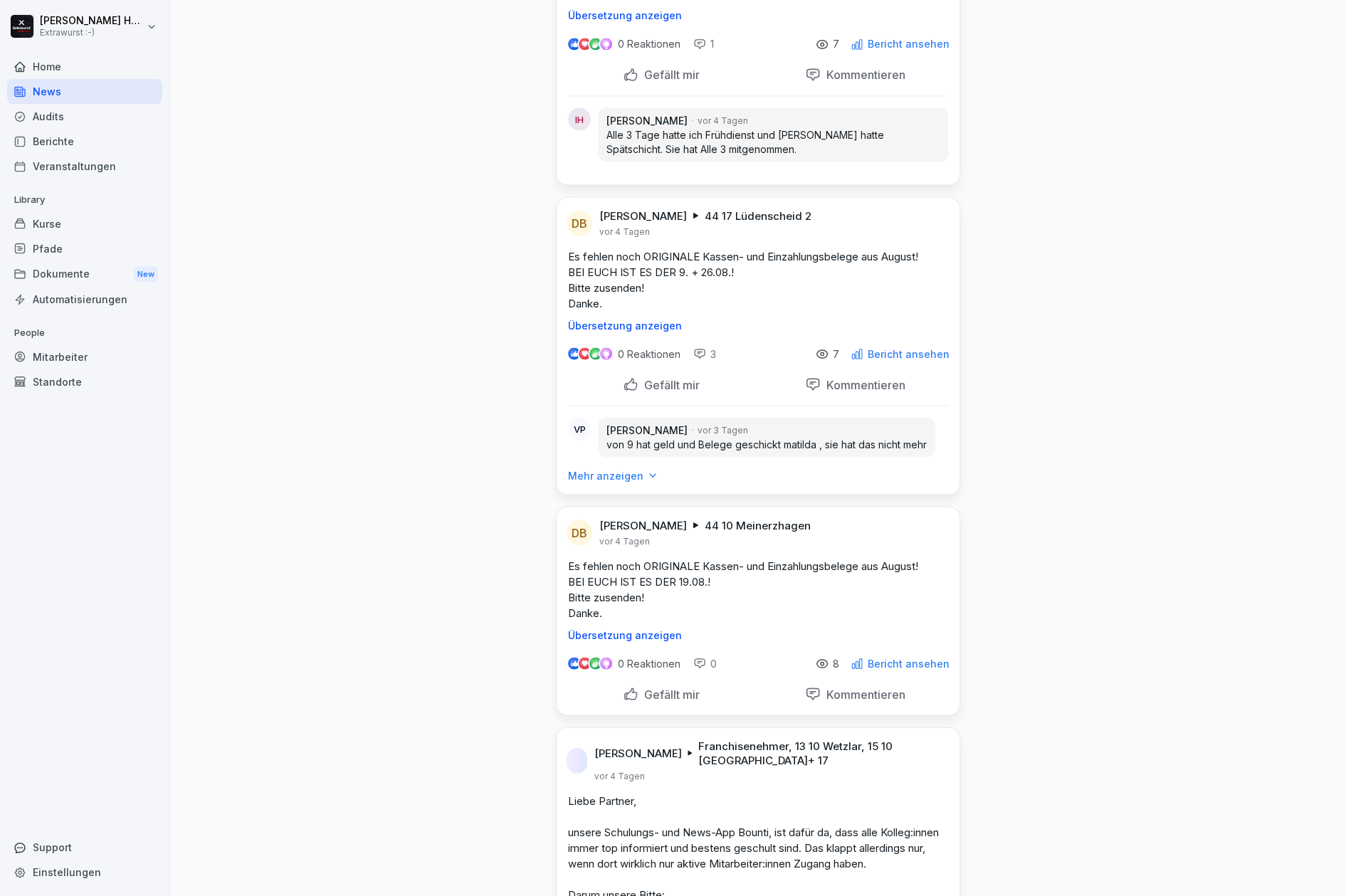
scroll to position [1709, 0]
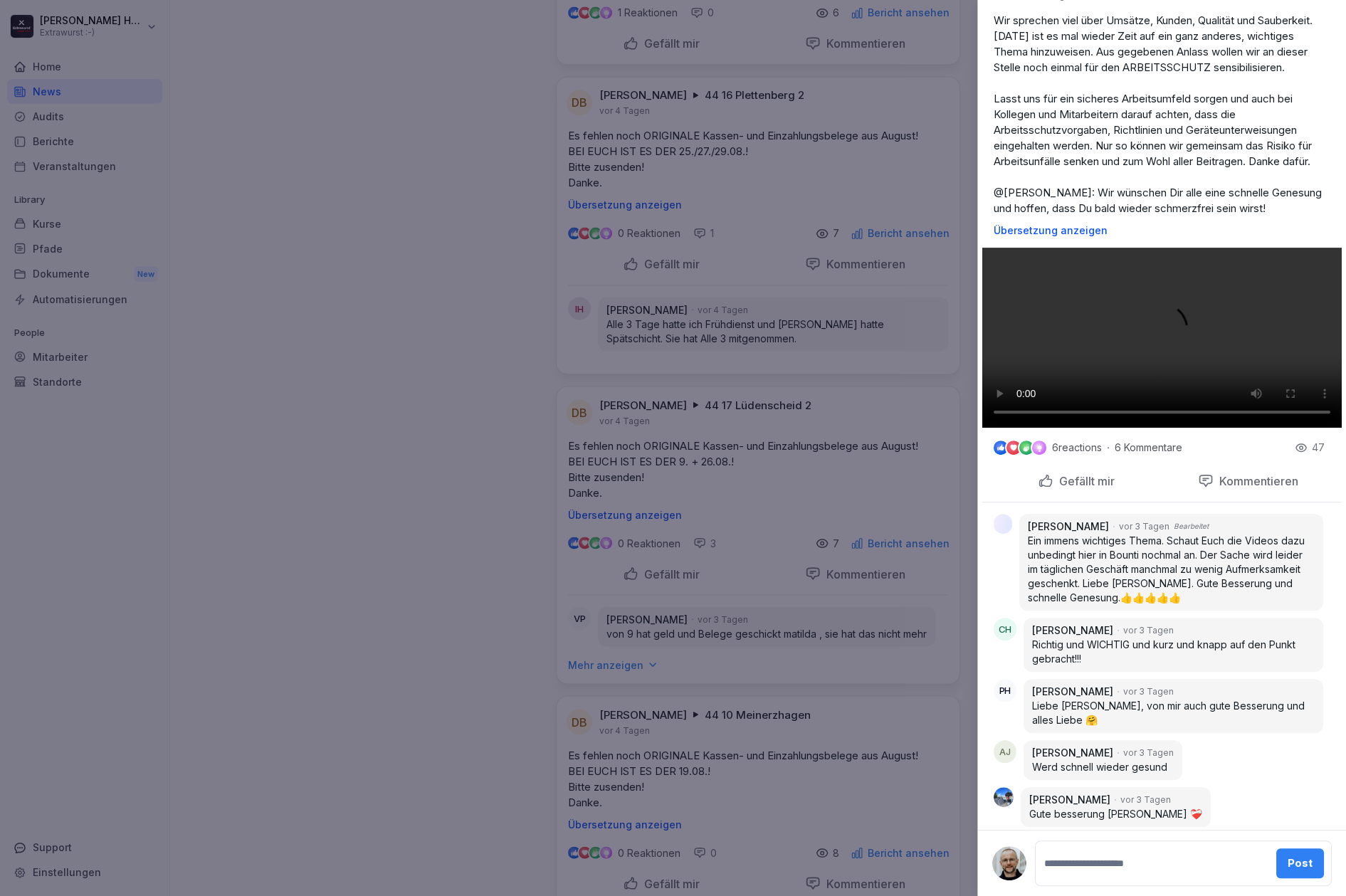
scroll to position [610, 0]
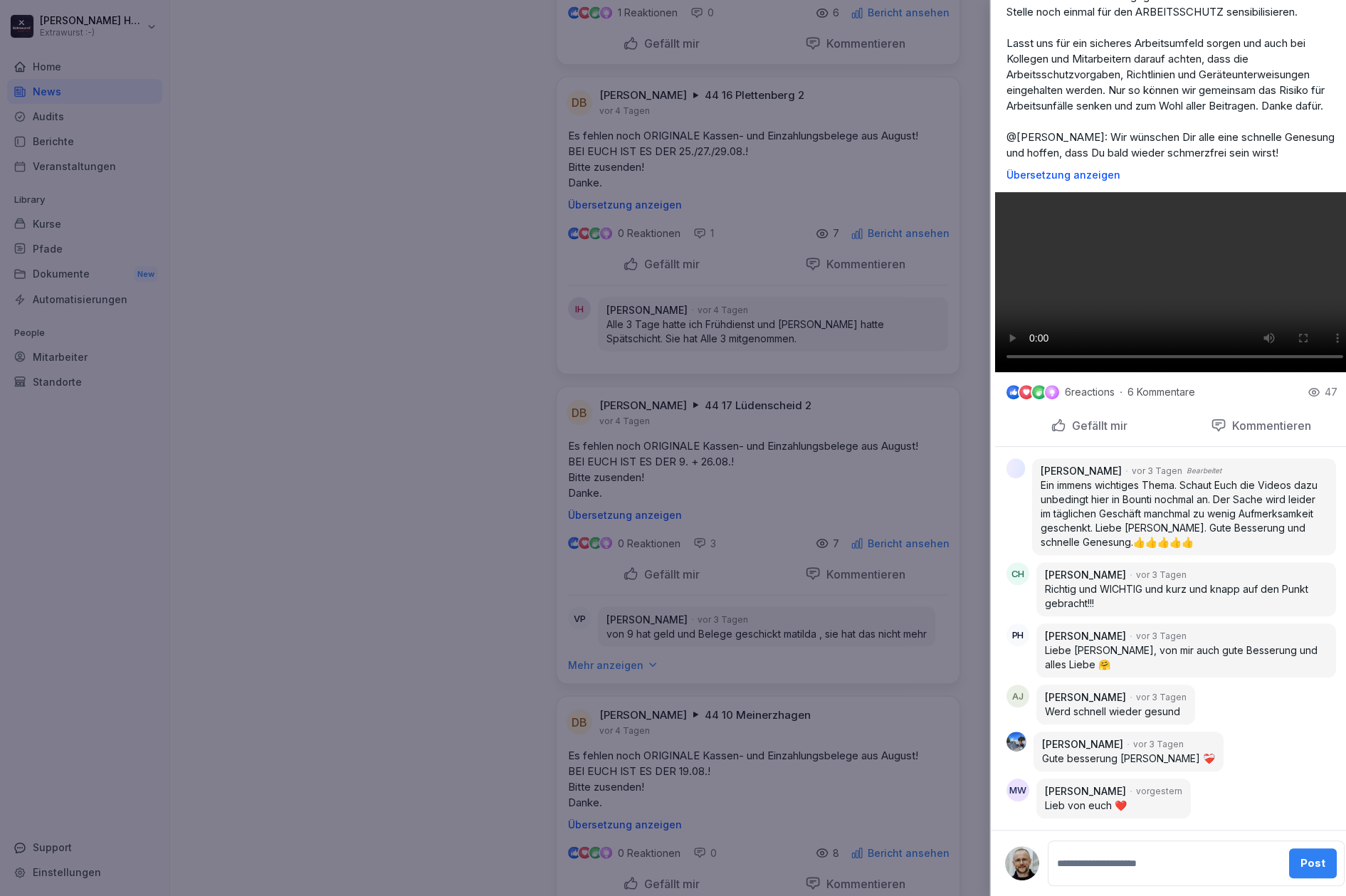
click at [271, 449] on div at bounding box center [673, 448] width 1346 height 896
